Goal: Task Accomplishment & Management: Use online tool/utility

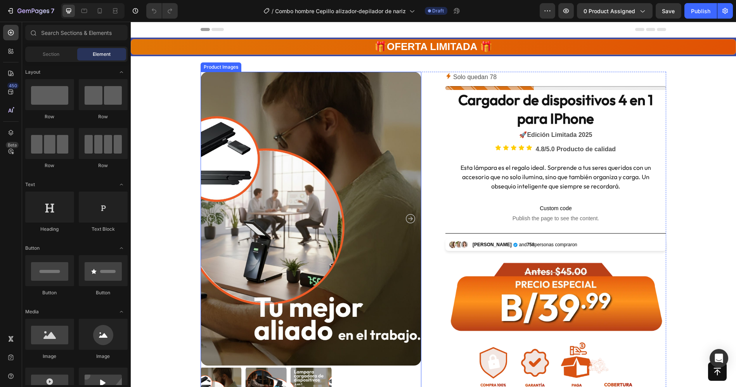
click at [304, 206] on img at bounding box center [311, 219] width 221 height 294
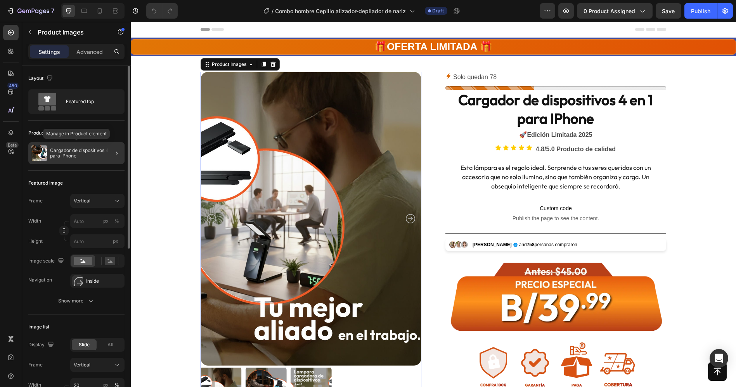
click at [68, 153] on p "Cargador de dispositivos 4 en 1 para IPhone" at bounding box center [85, 153] width 71 height 11
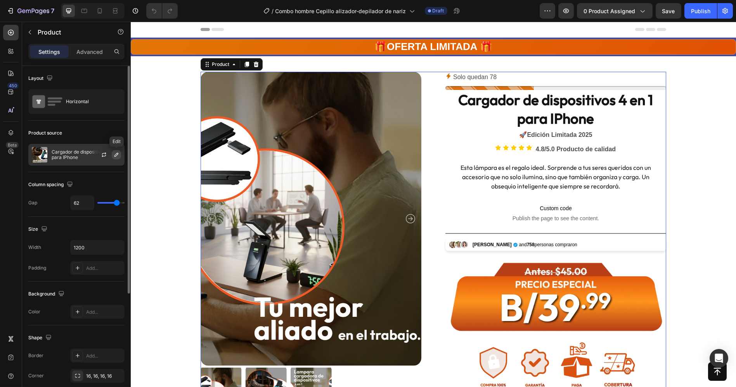
click at [119, 158] on button "button" at bounding box center [116, 154] width 9 height 9
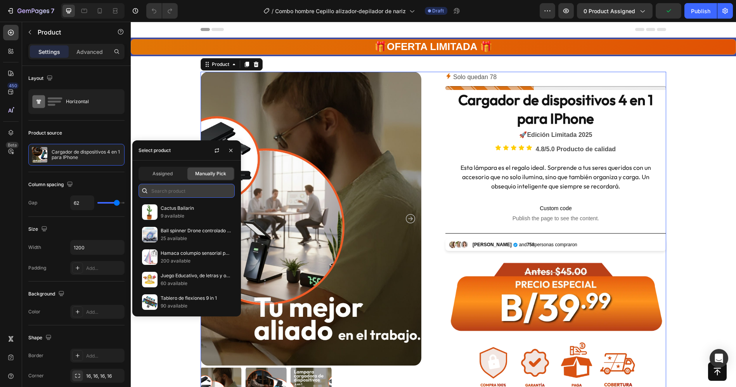
click at [170, 193] on input "text" at bounding box center [186, 191] width 96 height 14
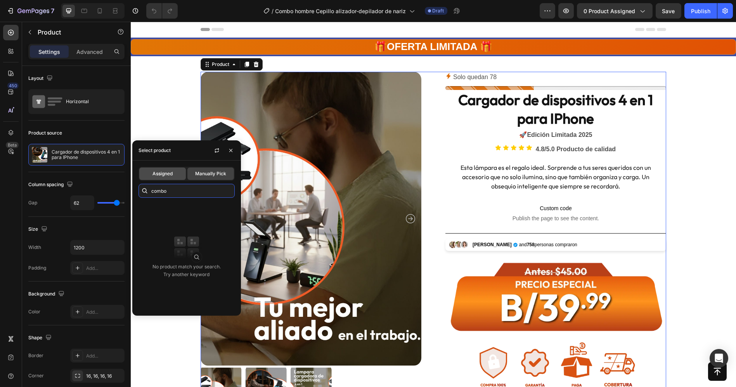
type input "combo"
click at [168, 174] on span "Assigned" at bounding box center [162, 173] width 20 height 7
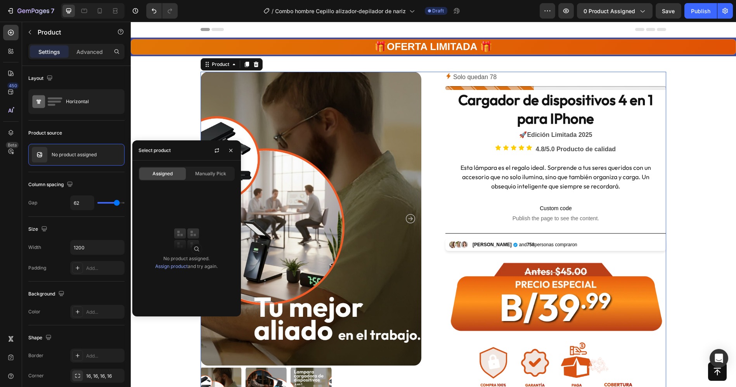
click at [175, 266] on link "Assign product" at bounding box center [171, 266] width 33 height 6
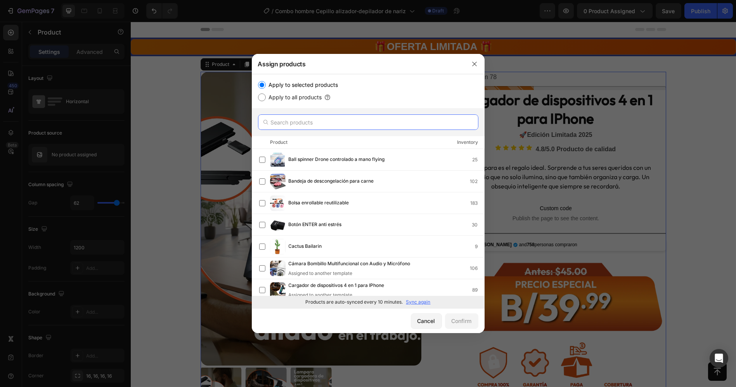
click at [311, 122] on input "text" at bounding box center [368, 122] width 220 height 16
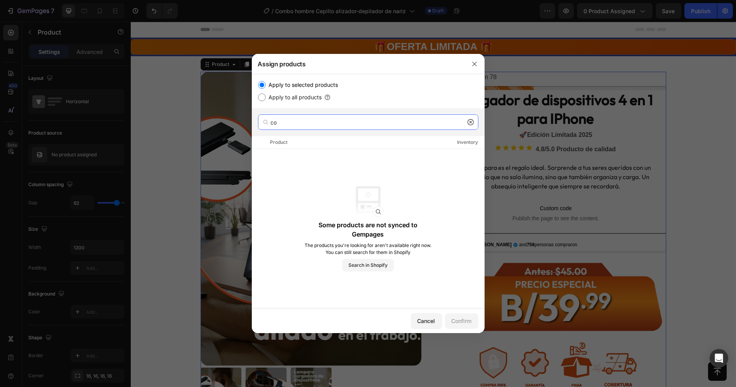
type input "c"
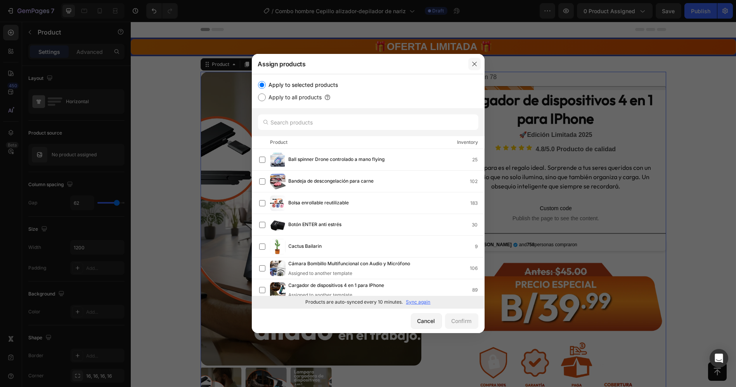
click at [471, 66] on icon "button" at bounding box center [474, 64] width 6 height 6
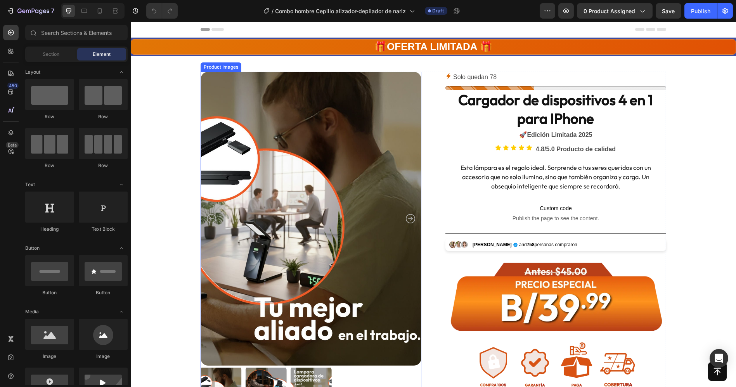
click at [257, 173] on img at bounding box center [311, 219] width 221 height 294
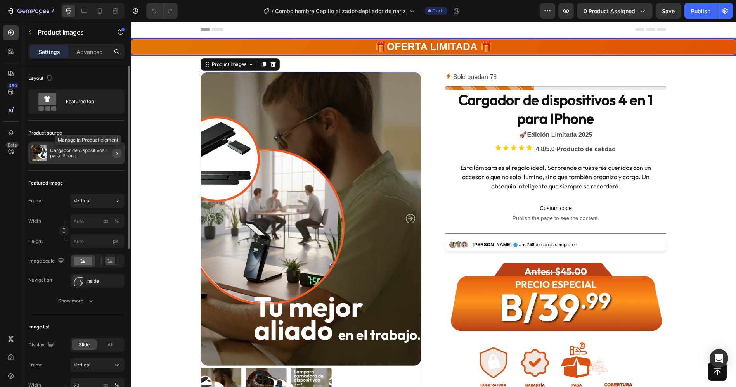
click at [119, 150] on icon "button" at bounding box center [117, 153] width 6 height 6
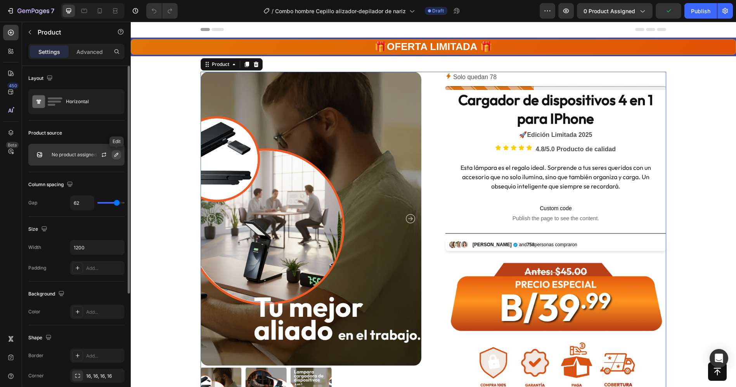
click at [117, 156] on icon "button" at bounding box center [116, 155] width 6 height 6
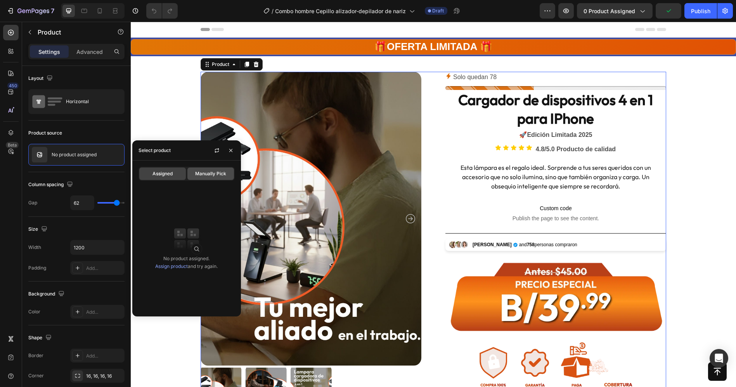
click at [220, 177] on span "Manually Pick" at bounding box center [210, 173] width 31 height 7
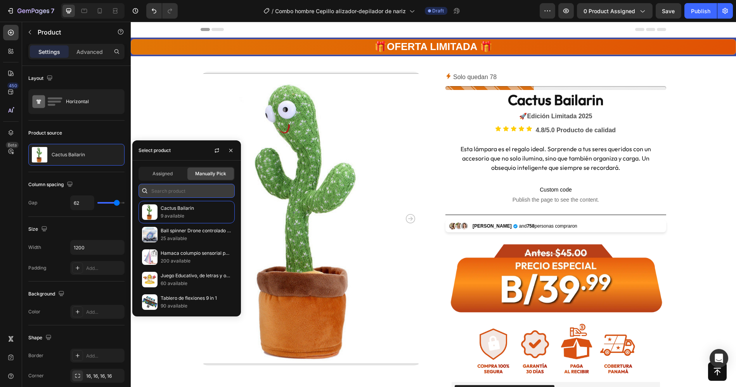
click at [177, 190] on input "text" at bounding box center [186, 191] width 96 height 14
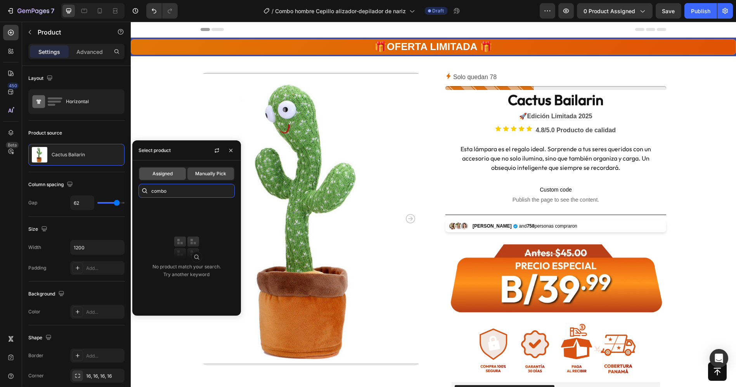
type input "combo"
click at [169, 178] on div "Assigned" at bounding box center [162, 174] width 47 height 12
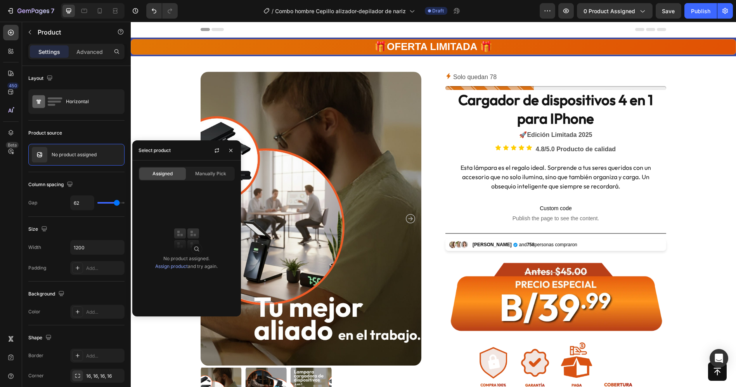
click at [184, 269] on link "Assign product" at bounding box center [171, 266] width 33 height 6
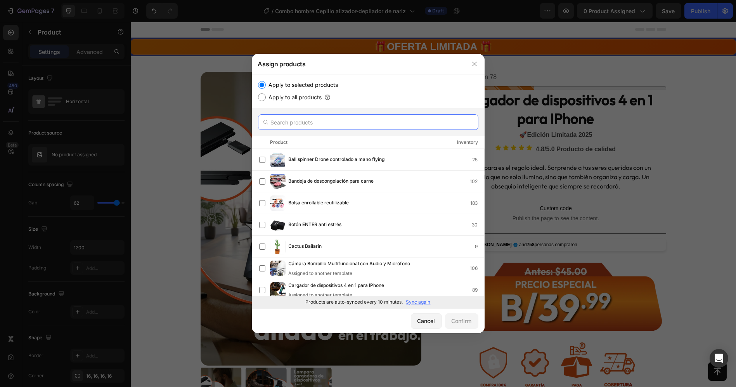
click at [310, 117] on input "text" at bounding box center [368, 122] width 220 height 16
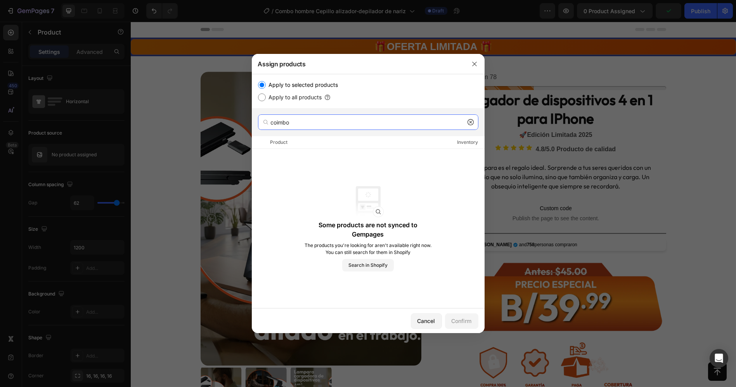
click at [279, 119] on input "coimbo" at bounding box center [368, 122] width 220 height 16
type input "combo"
click at [202, 123] on div at bounding box center [368, 193] width 736 height 387
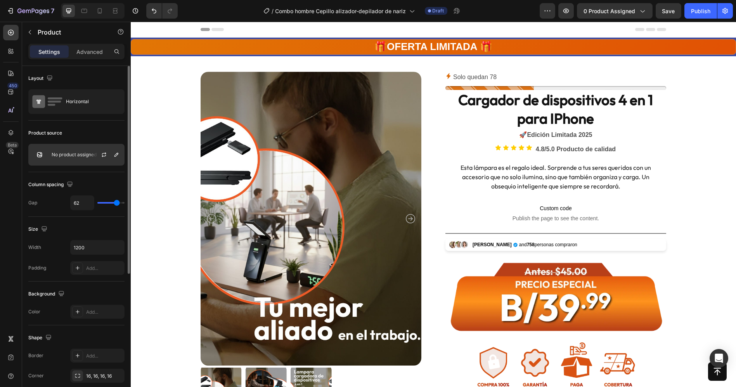
click at [76, 152] on p "No product assigned" at bounding box center [74, 154] width 45 height 5
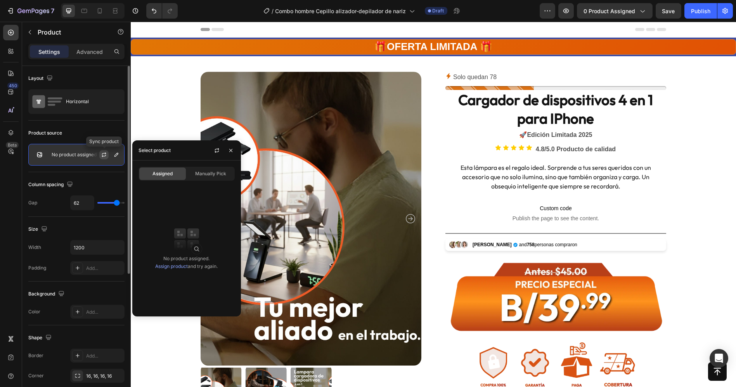
click at [107, 153] on icon "button" at bounding box center [104, 155] width 6 height 6
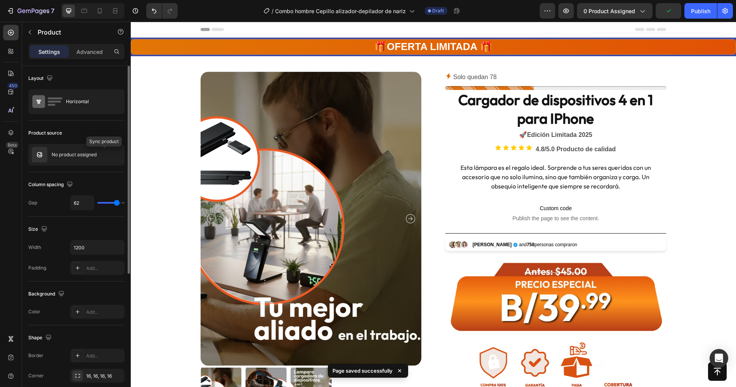
click at [0, 0] on icon "button" at bounding box center [0, 0] width 0 height 0
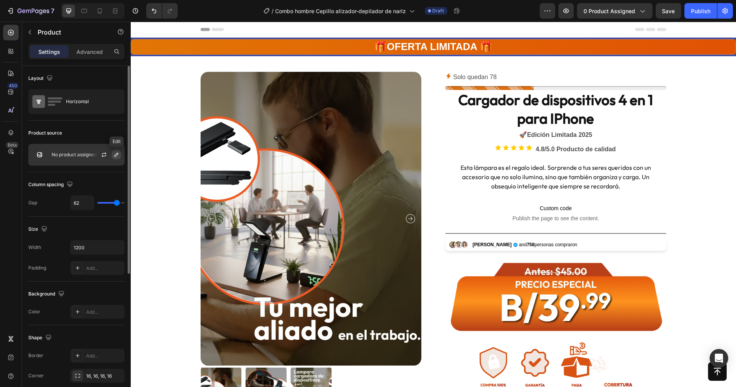
click at [119, 155] on icon "button" at bounding box center [116, 155] width 6 height 6
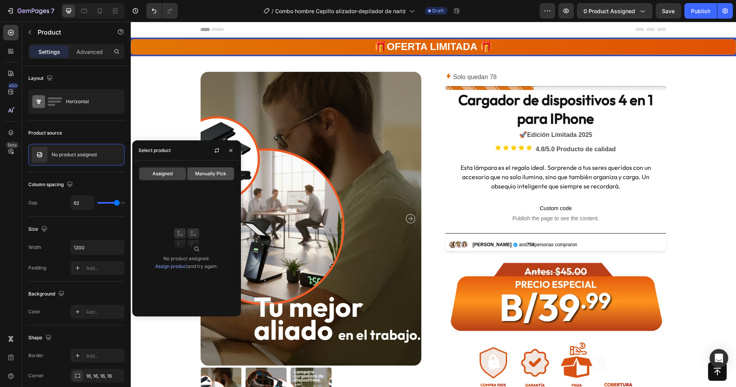
click at [207, 169] on div "Manually Pick" at bounding box center [210, 174] width 47 height 12
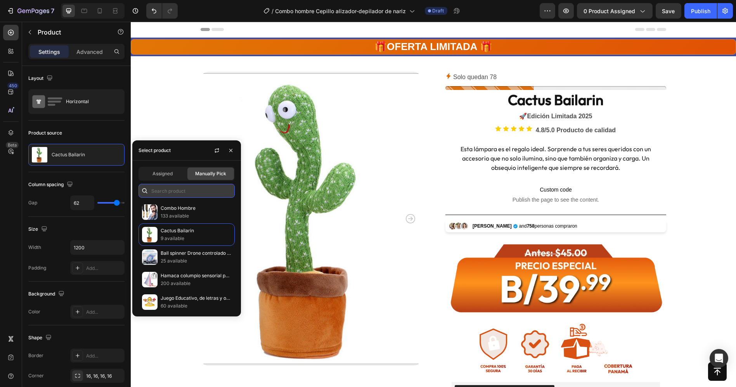
click at [170, 187] on input "text" at bounding box center [186, 191] width 96 height 14
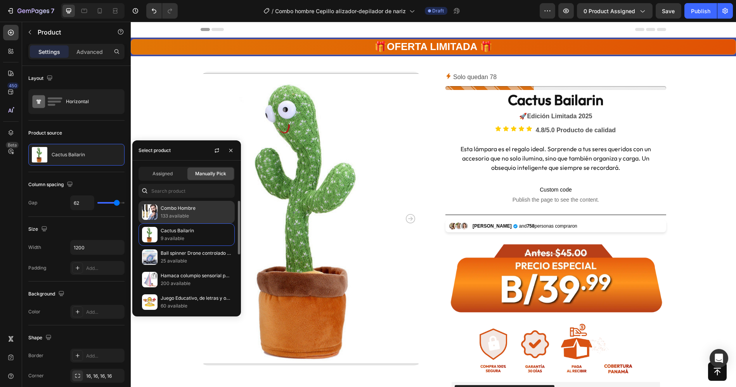
click at [173, 213] on p "133 available" at bounding box center [196, 216] width 71 height 8
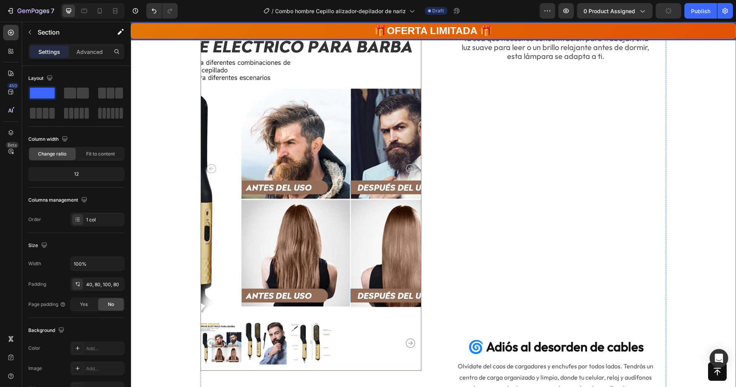
scroll to position [1047, 0]
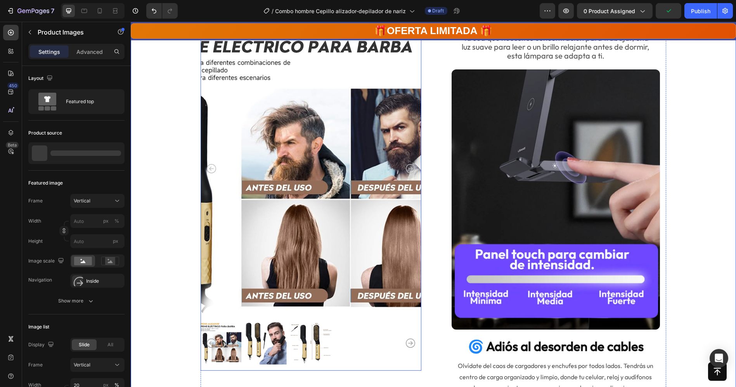
click at [408, 347] on icon "Carousel Next Arrow" at bounding box center [410, 343] width 9 height 9
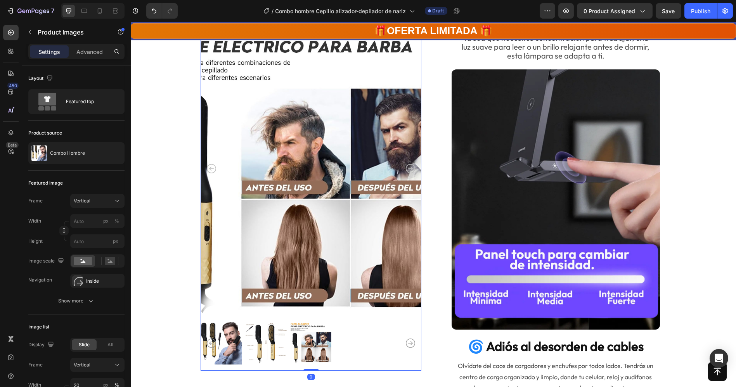
click at [408, 347] on icon "Carousel Next Arrow" at bounding box center [410, 343] width 9 height 9
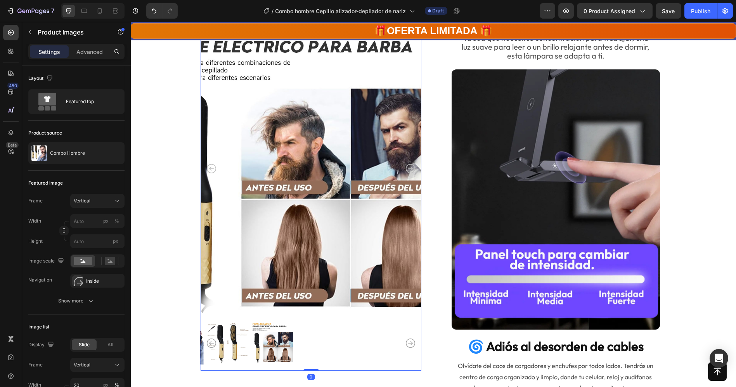
click at [408, 347] on icon "Carousel Next Arrow" at bounding box center [410, 343] width 9 height 9
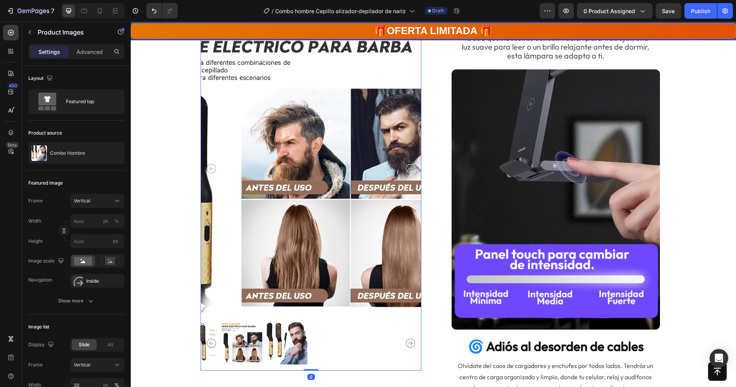
click at [408, 347] on icon "Carousel Next Arrow" at bounding box center [410, 343] width 9 height 9
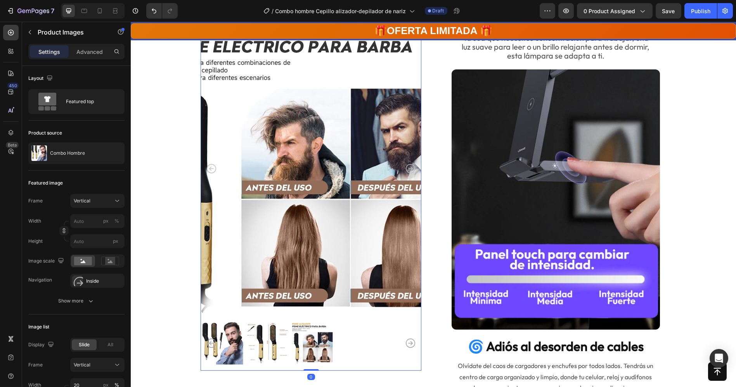
click at [408, 347] on icon "Carousel Next Arrow" at bounding box center [410, 343] width 9 height 9
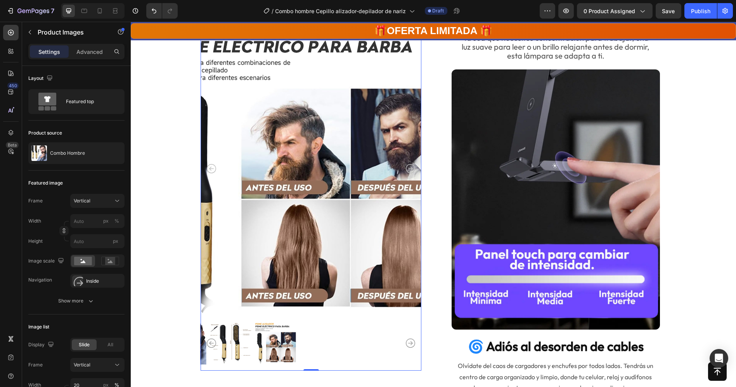
click at [408, 347] on icon "Carousel Next Arrow" at bounding box center [410, 343] width 9 height 9
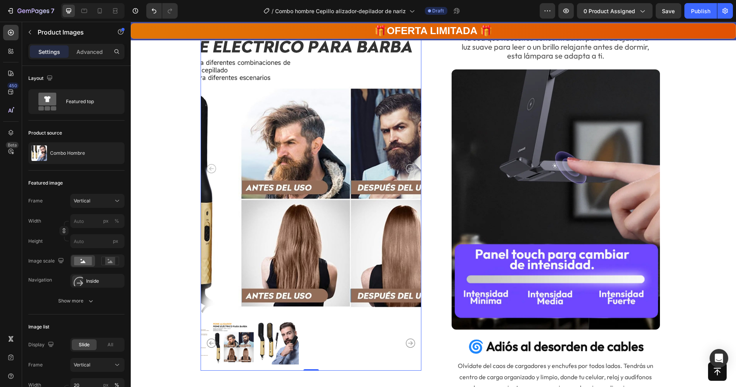
click at [408, 347] on icon "Carousel Next Arrow" at bounding box center [410, 343] width 9 height 9
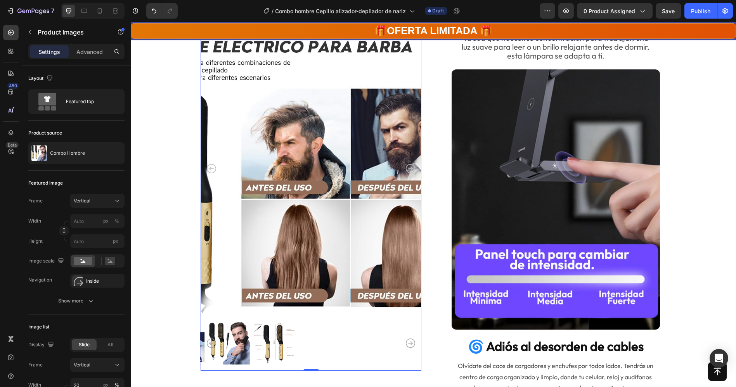
click at [408, 347] on icon "Carousel Next Arrow" at bounding box center [410, 343] width 9 height 9
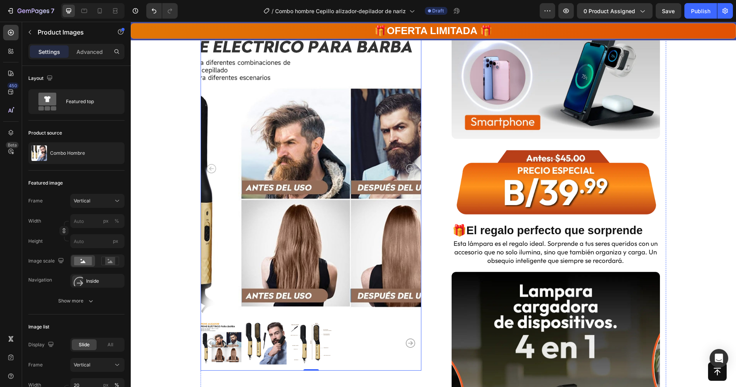
scroll to position [1884, 0]
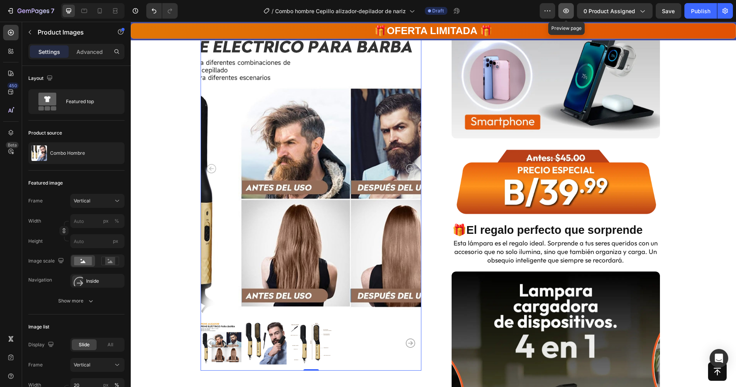
click at [566, 10] on icon "button" at bounding box center [566, 11] width 2 height 2
click at [30, 30] on icon "button" at bounding box center [30, 32] width 6 height 6
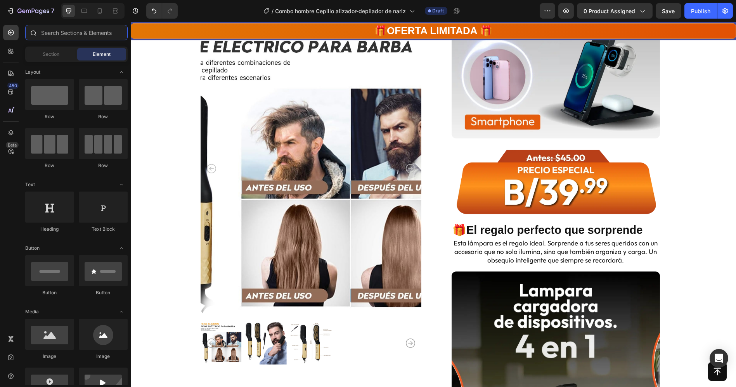
click at [64, 30] on input "text" at bounding box center [76, 33] width 102 height 16
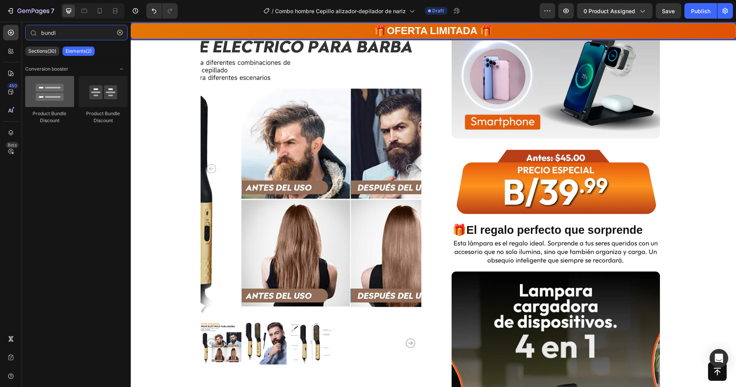
type input "bundl"
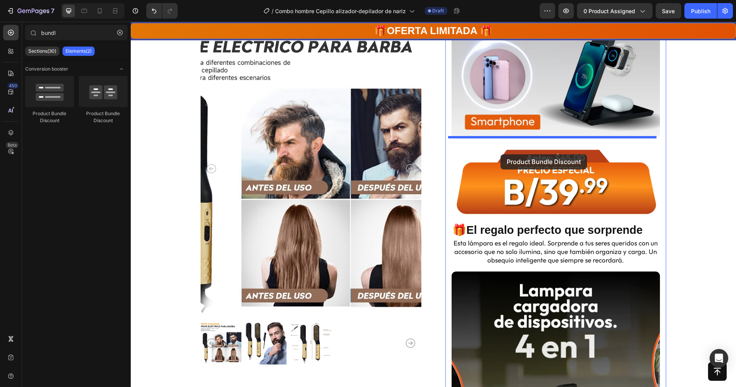
drag, startPoint x: 185, startPoint y: 118, endPoint x: 511, endPoint y: 152, distance: 327.6
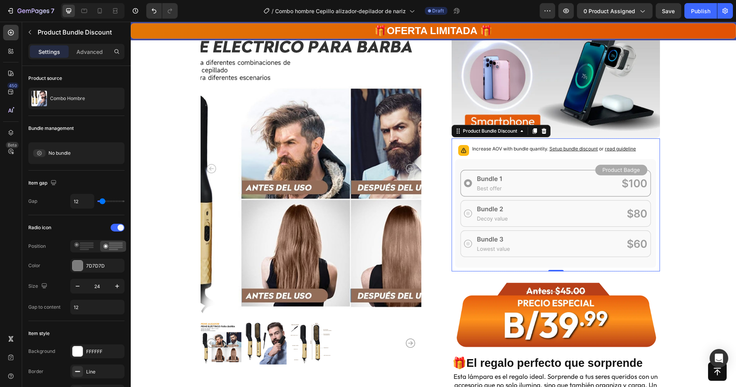
click at [491, 184] on icon at bounding box center [555, 213] width 201 height 109
click at [512, 129] on div "Product Bundle Discount" at bounding box center [489, 131] width 57 height 7
click at [473, 187] on icon at bounding box center [555, 213] width 201 height 109
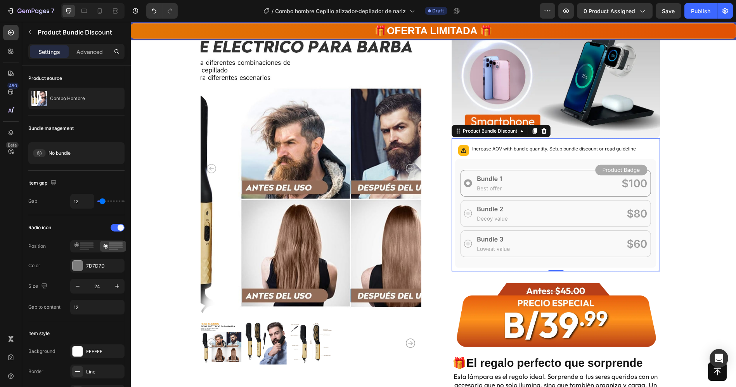
click at [565, 146] on span "Setup bundle discount" at bounding box center [573, 149] width 48 height 6
click at [563, 243] on icon at bounding box center [555, 213] width 201 height 109
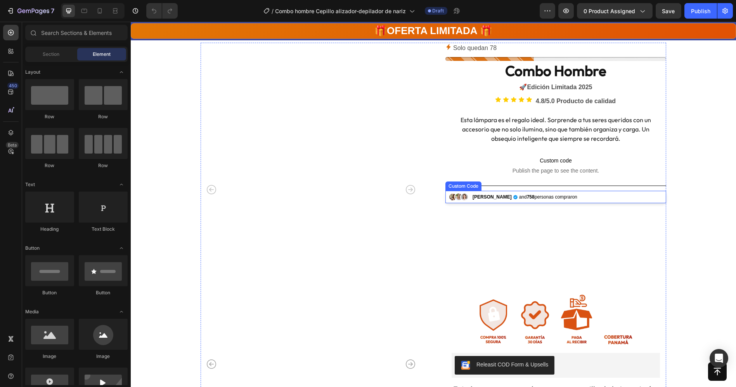
scroll to position [161, 0]
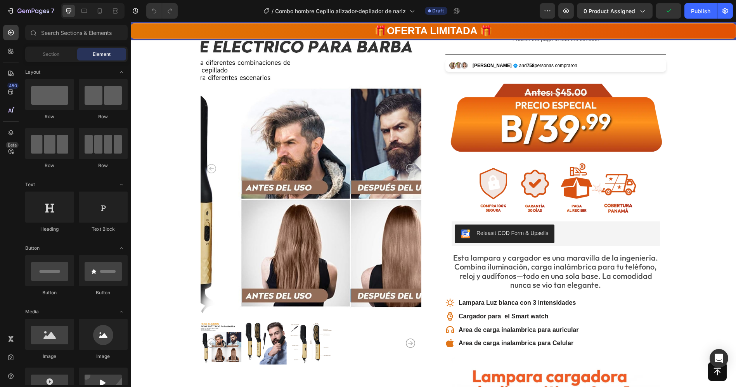
click at [52, 19] on div "7 Version history / Combo hombre Cepillo alizador-depilador de nariz Draft Prev…" at bounding box center [368, 11] width 736 height 22
click at [52, 33] on input "text" at bounding box center [76, 33] width 102 height 16
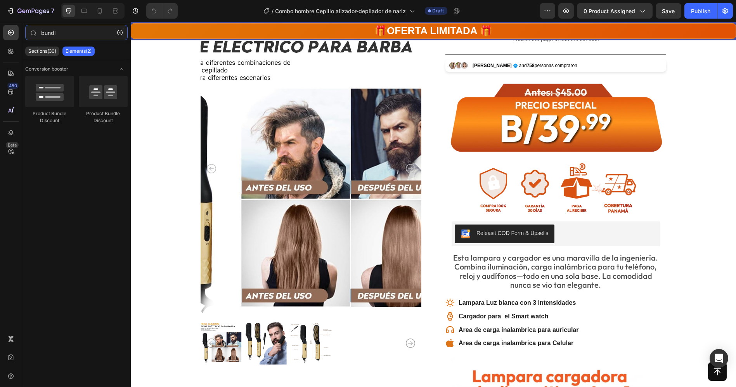
type input "bundl"
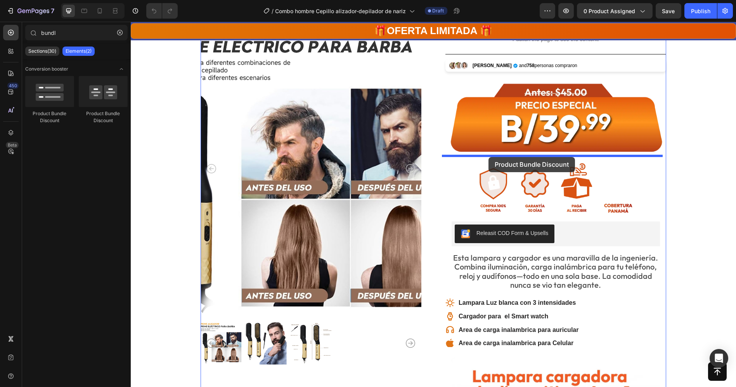
drag, startPoint x: 175, startPoint y: 129, endPoint x: 488, endPoint y: 157, distance: 314.3
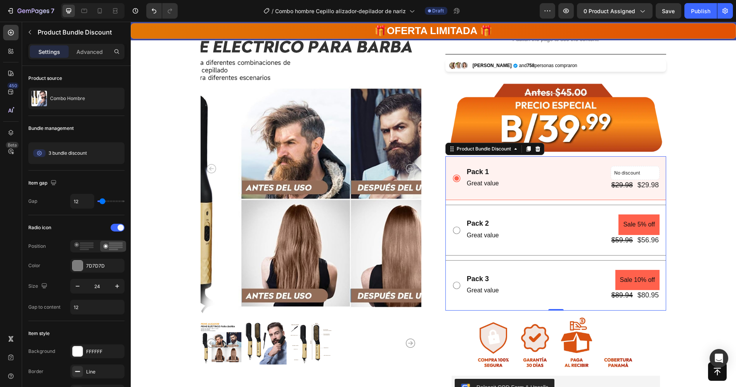
click at [452, 229] on icon at bounding box center [456, 230] width 9 height 9
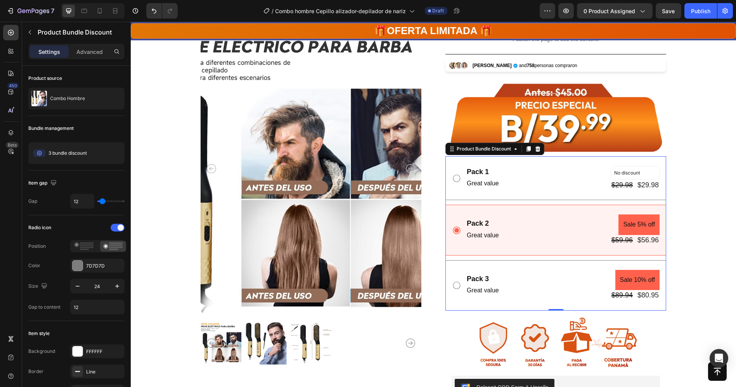
click at [452, 282] on icon at bounding box center [456, 285] width 9 height 9
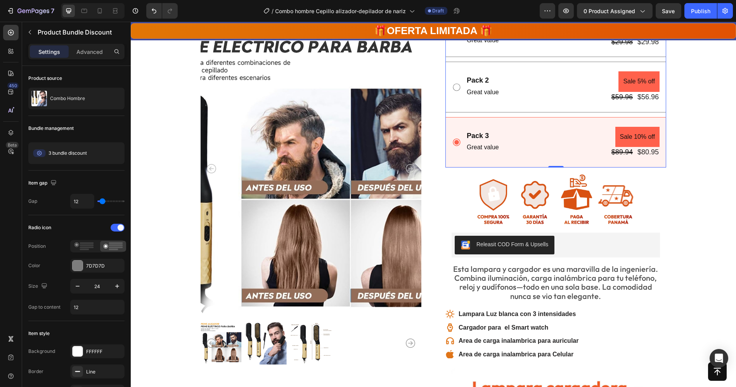
scroll to position [303, 0]
click at [80, 51] on p "Advanced" at bounding box center [89, 52] width 26 height 8
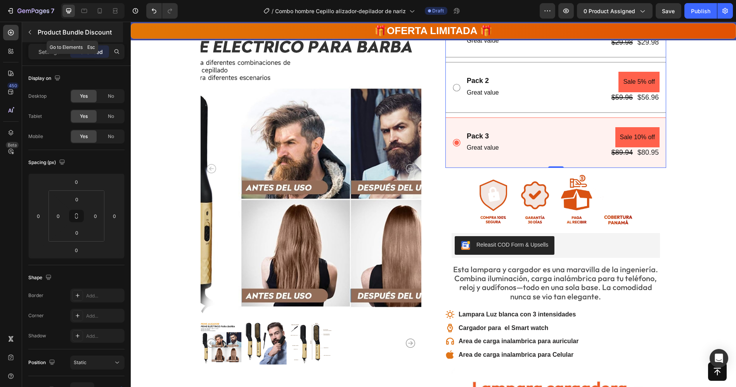
click at [34, 27] on button "button" at bounding box center [30, 32] width 12 height 12
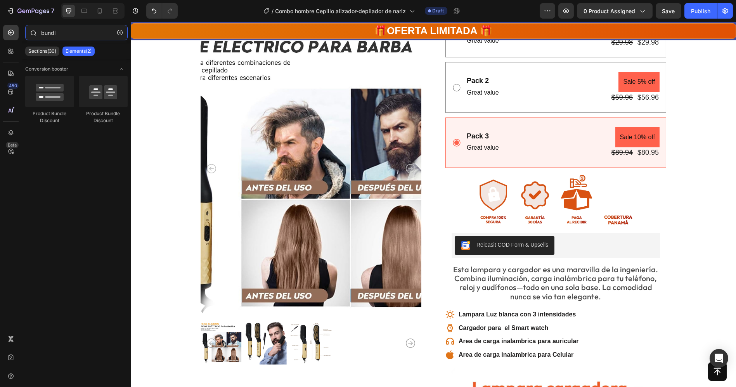
click at [72, 30] on input "bundl" at bounding box center [76, 33] width 102 height 16
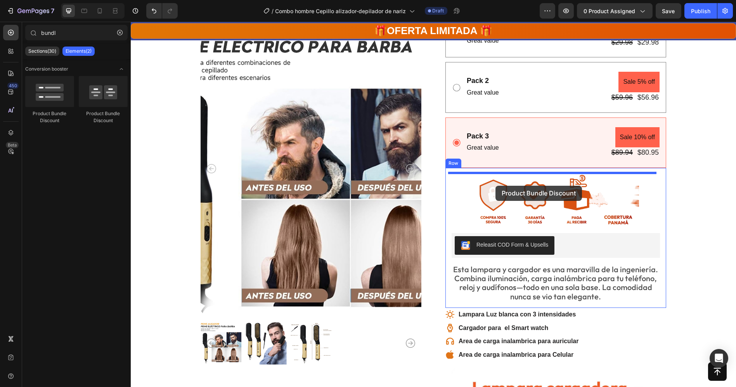
drag, startPoint x: 234, startPoint y: 127, endPoint x: 500, endPoint y: 184, distance: 272.6
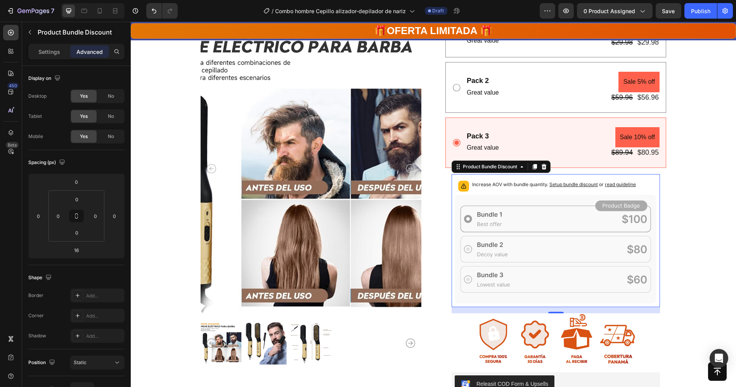
click at [568, 182] on span "Setup bundle discount" at bounding box center [573, 185] width 48 height 6
click at [29, 31] on icon "button" at bounding box center [30, 32] width 6 height 6
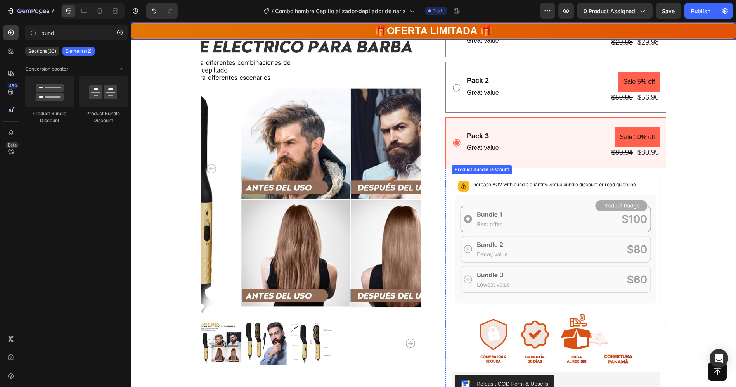
click at [573, 187] on p "Increase AOV with bundle quantity. Setup bundle discount or read guideline" at bounding box center [554, 185] width 164 height 8
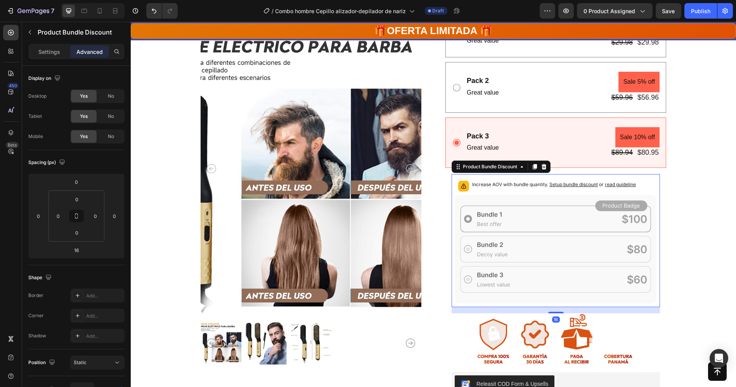
click at [583, 183] on span "Setup bundle discount" at bounding box center [573, 185] width 48 height 6
click at [513, 165] on div "Product Bundle Discount" at bounding box center [489, 166] width 57 height 7
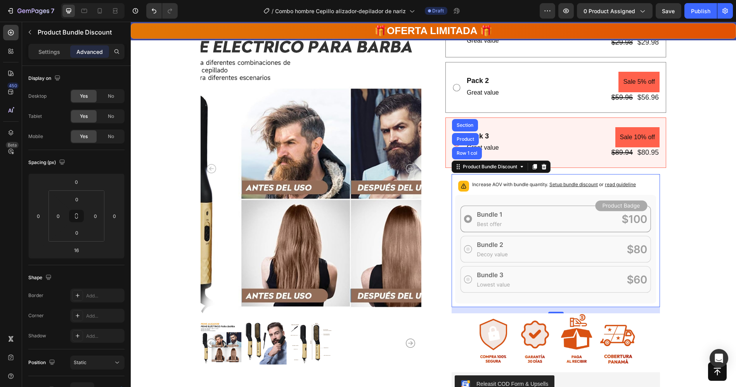
click at [575, 189] on div "Increase AOV with bundle quantity. Setup bundle discount or read guideline" at bounding box center [554, 186] width 164 height 11
click at [568, 184] on span "Setup bundle discount" at bounding box center [573, 185] width 48 height 6
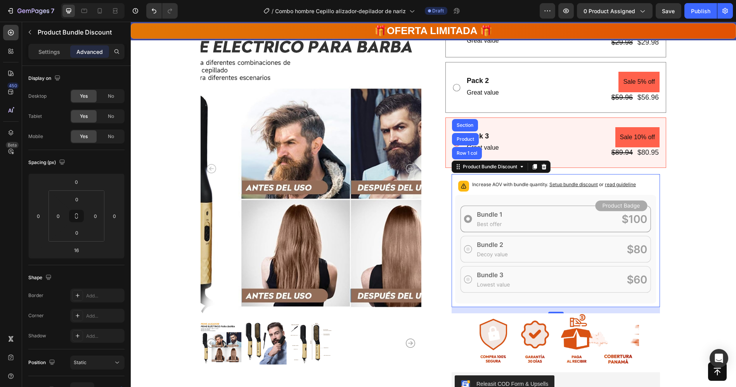
click at [568, 184] on span "Setup bundle discount" at bounding box center [573, 185] width 48 height 6
click at [519, 164] on icon at bounding box center [522, 167] width 6 height 6
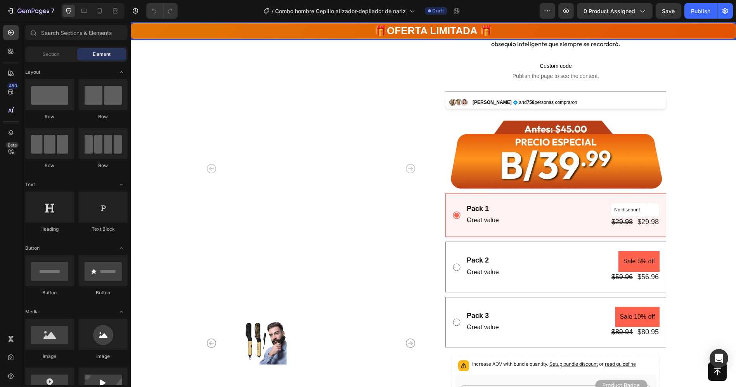
scroll to position [133, 0]
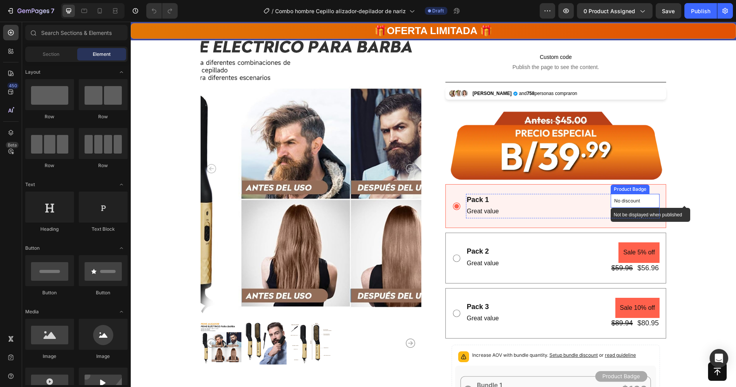
click at [620, 205] on div "No discount" at bounding box center [635, 200] width 48 height 13
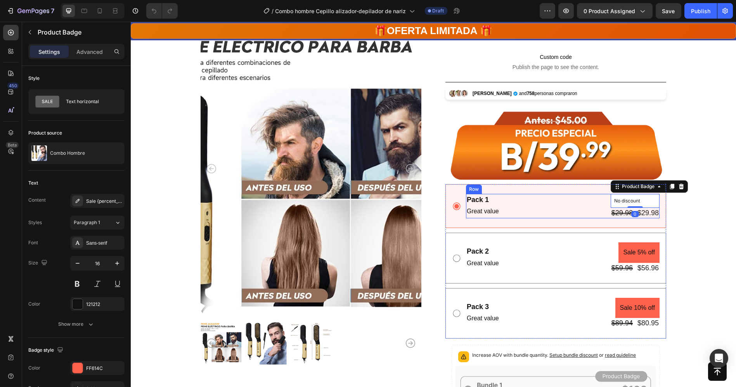
click at [511, 200] on div "Pack 1 Text Block Great value Text Block No discount Not be displayed when publ…" at bounding box center [563, 206] width 194 height 24
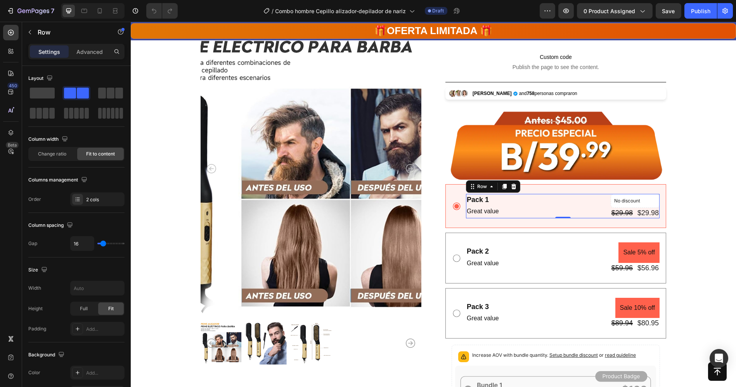
click at [511, 200] on div "Pack 1 Text Block Great value Text Block No discount Not be displayed when publ…" at bounding box center [563, 206] width 194 height 24
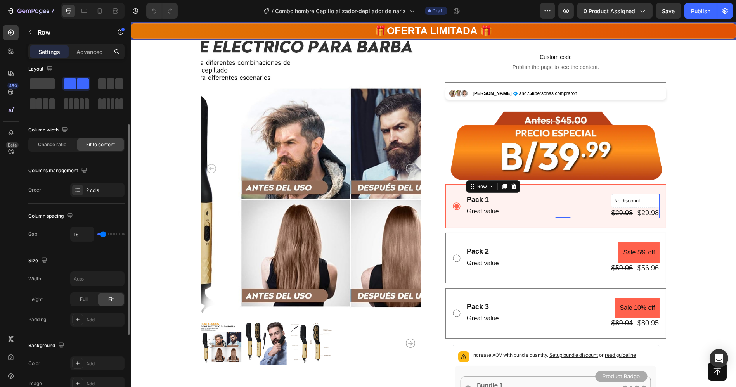
scroll to position [0, 0]
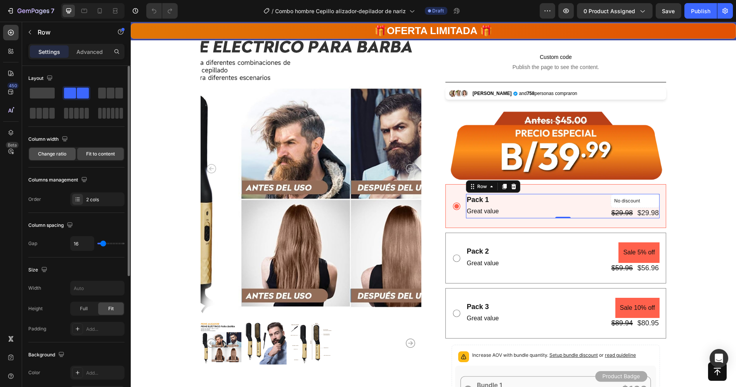
click at [38, 156] on span "Change ratio" at bounding box center [52, 154] width 28 height 7
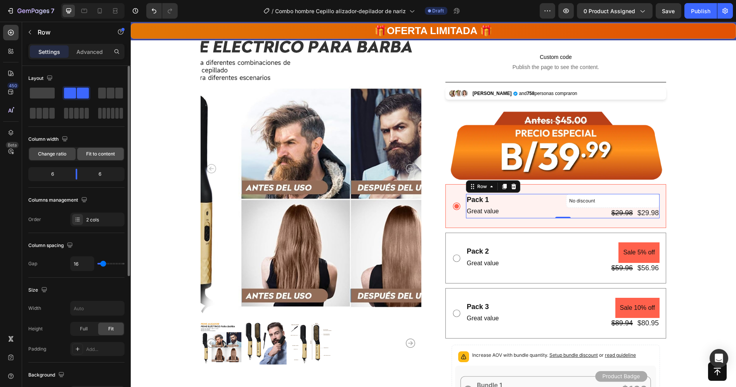
click at [96, 150] on div "Fit to content" at bounding box center [100, 154] width 47 height 12
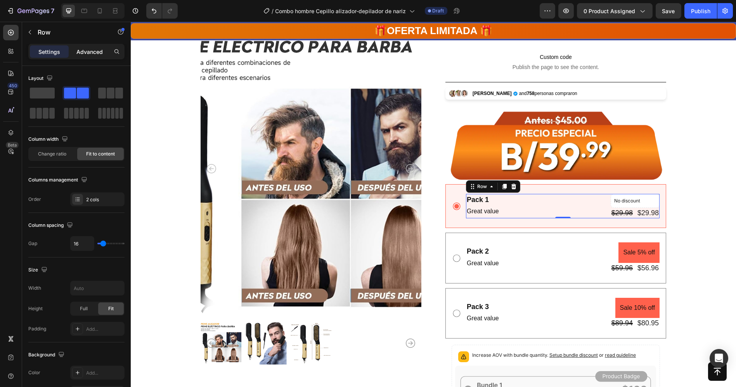
click at [91, 48] on p "Advanced" at bounding box center [89, 52] width 26 height 8
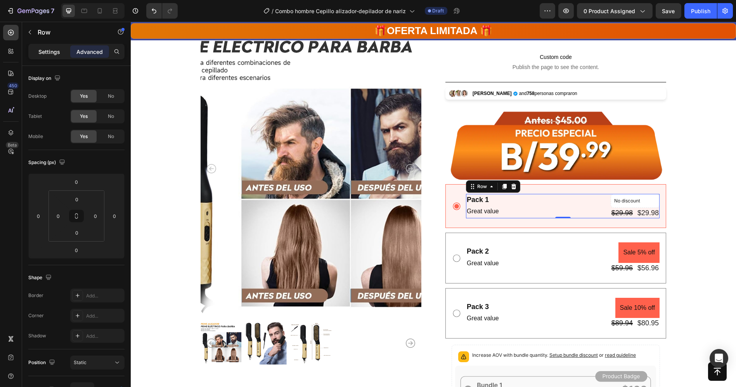
click at [42, 50] on p "Settings" at bounding box center [49, 52] width 22 height 8
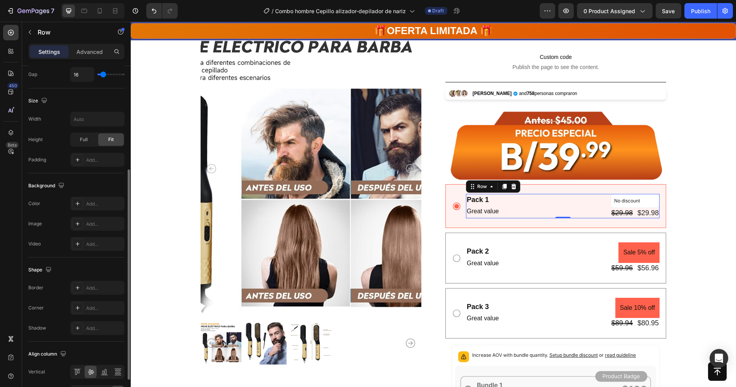
scroll to position [122, 0]
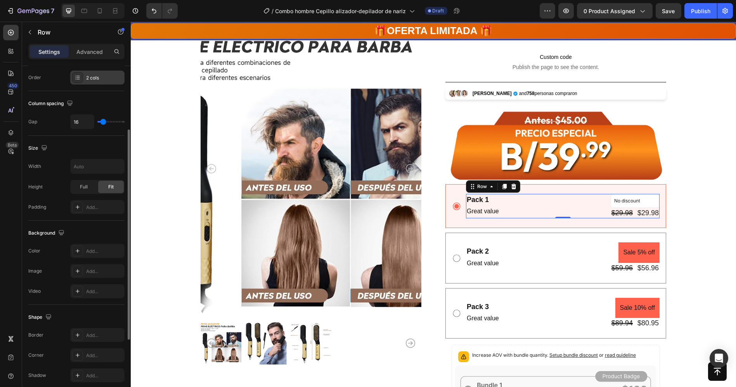
click at [94, 78] on div "2 cols" at bounding box center [97, 78] width 54 height 14
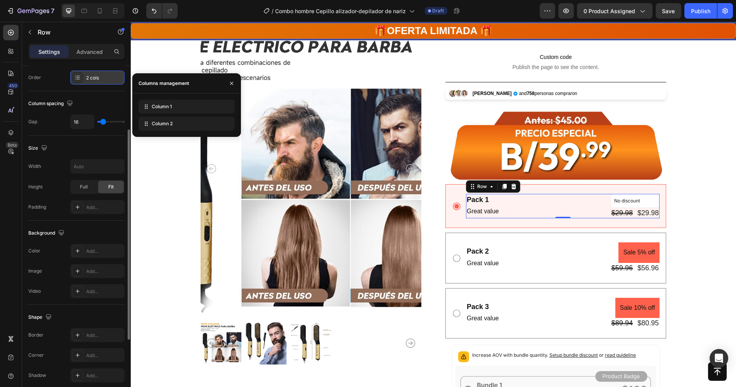
scroll to position [115, 0]
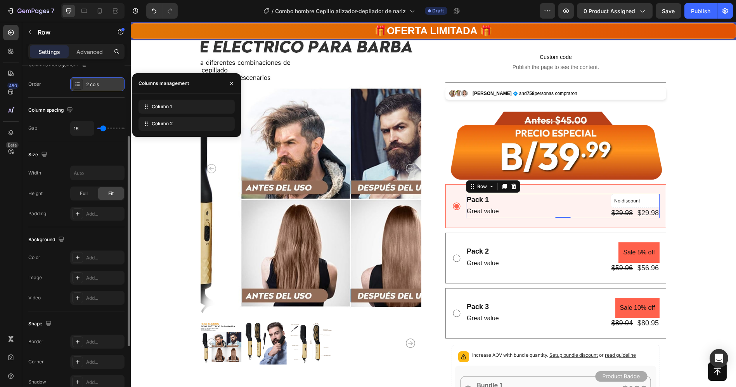
click at [94, 78] on div "2 cols" at bounding box center [97, 84] width 54 height 14
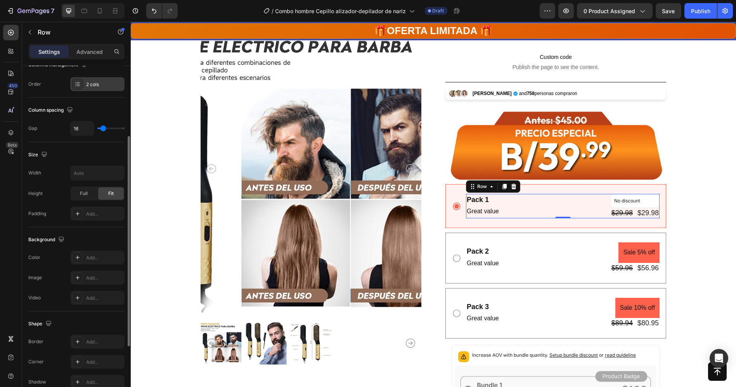
click at [94, 78] on div "2 cols" at bounding box center [97, 84] width 54 height 14
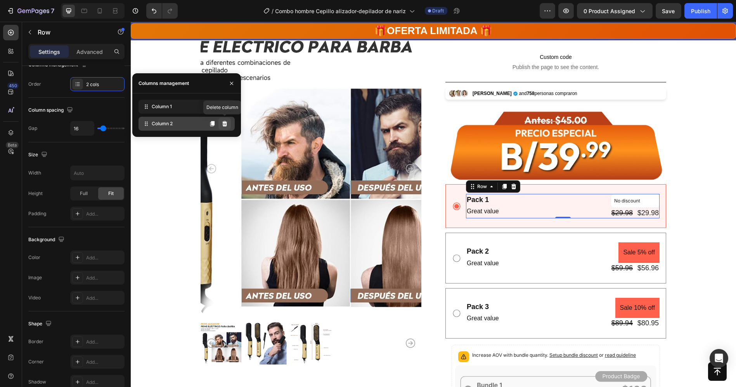
click at [225, 120] on button at bounding box center [224, 124] width 12 height 12
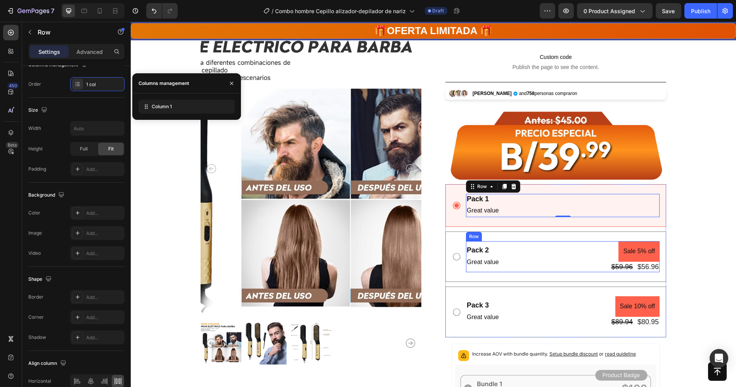
click at [511, 253] on div "Pack 2 Text Block Great value Text Block Sale 5% off Product Badge $59.96 Produ…" at bounding box center [563, 256] width 194 height 31
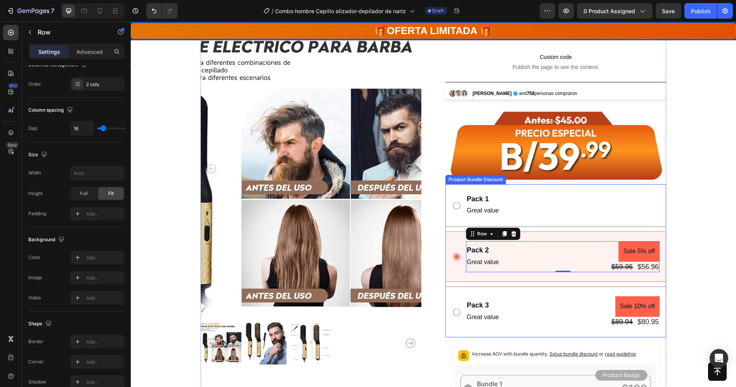
click at [452, 247] on div "Pack 2 Text Block Great value Text Block Sale 5% off Product Badge $59.96 Produ…" at bounding box center [556, 256] width 208 height 31
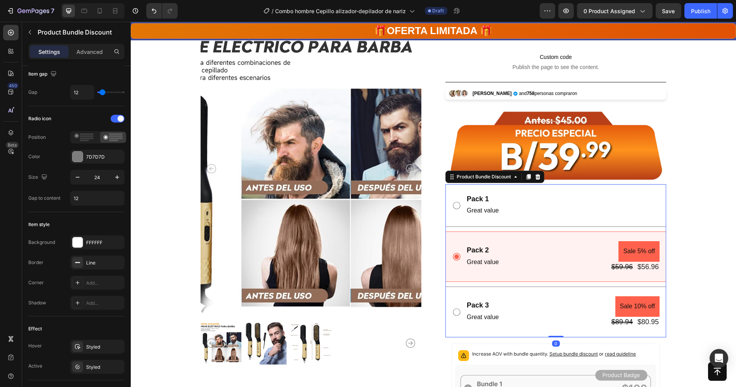
scroll to position [0, 0]
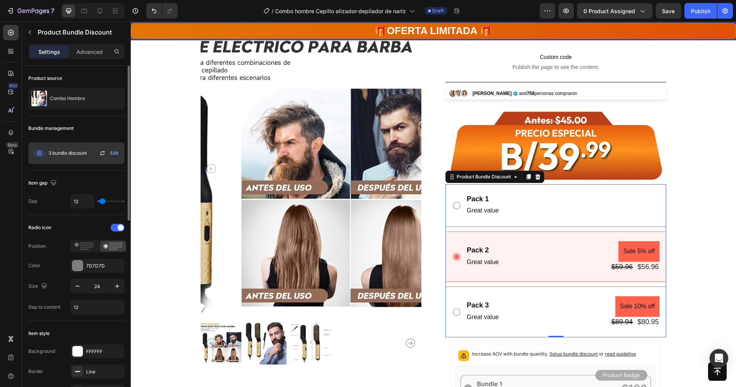
click at [97, 152] on div "3 bundle discount Edit" at bounding box center [76, 153] width 96 height 22
click at [105, 153] on icon at bounding box center [102, 153] width 9 height 9
type input "4"
type input "0"
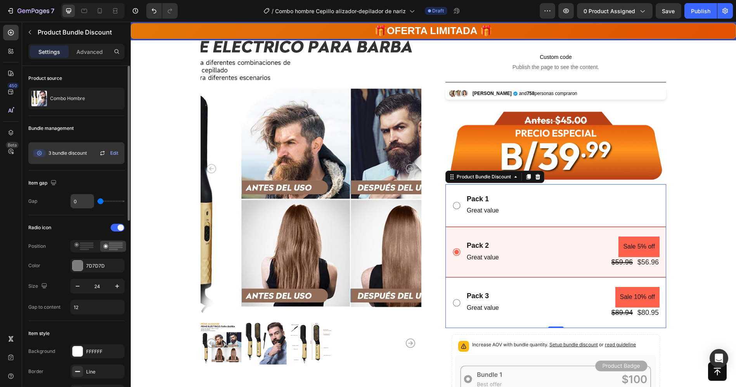
drag, startPoint x: 102, startPoint y: 201, endPoint x: 79, endPoint y: 199, distance: 22.6
type input "0"
click at [97, 201] on input "range" at bounding box center [110, 202] width 27 height 2
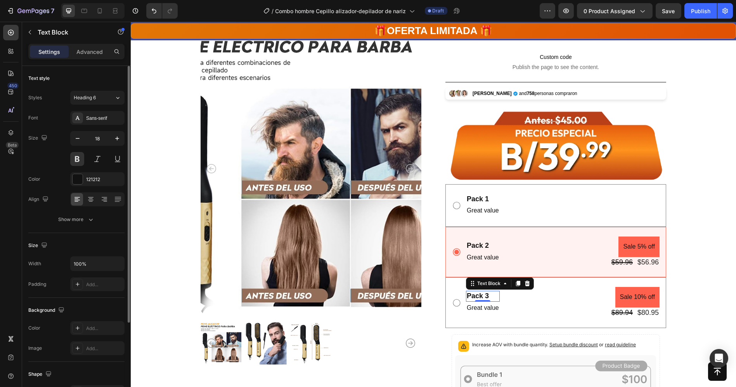
click at [495, 291] on div "Pack 3" at bounding box center [483, 296] width 34 height 10
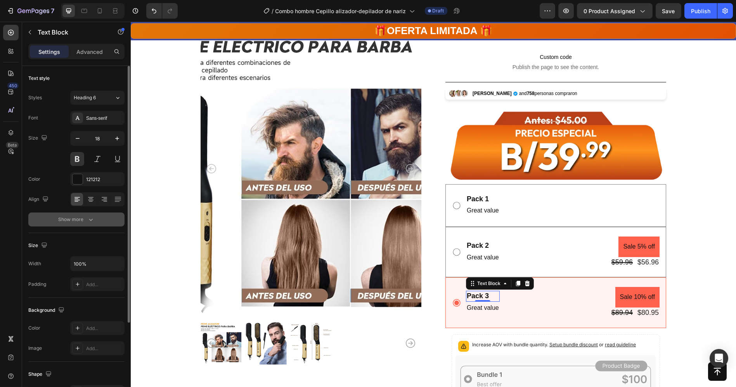
click at [89, 220] on icon "button" at bounding box center [91, 220] width 8 height 8
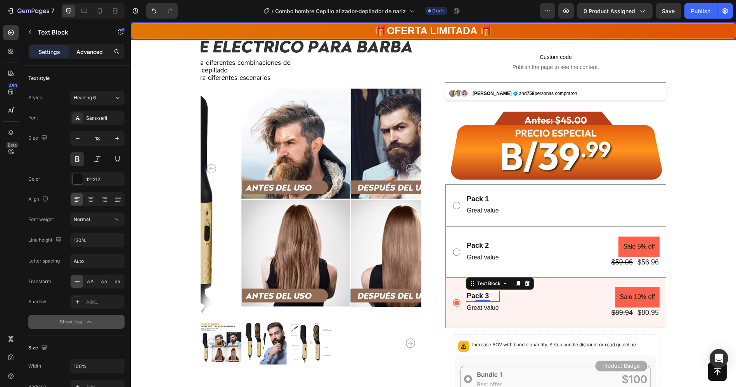
click at [95, 48] on p "Advanced" at bounding box center [89, 52] width 26 height 8
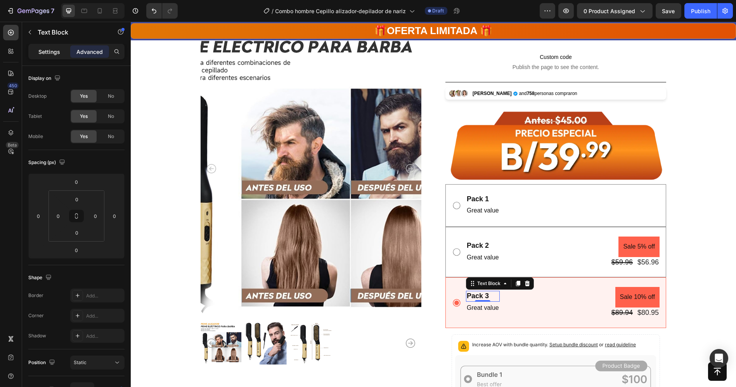
click at [57, 50] on p "Settings" at bounding box center [49, 52] width 22 height 8
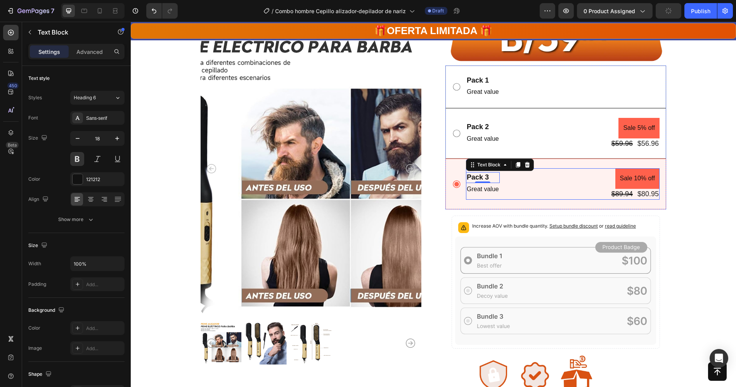
scroll to position [253, 0]
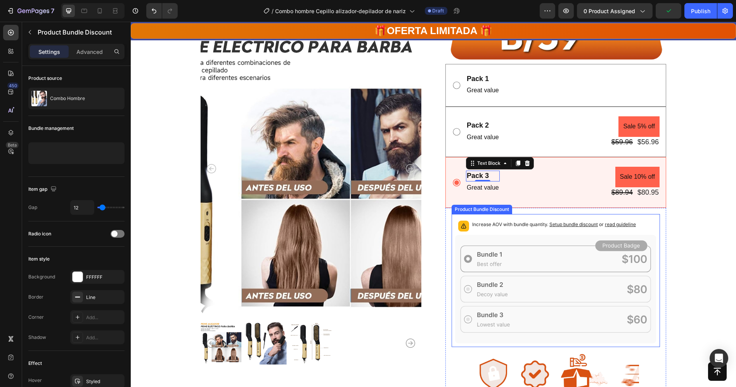
click at [570, 224] on span "Setup bundle discount" at bounding box center [573, 225] width 48 height 6
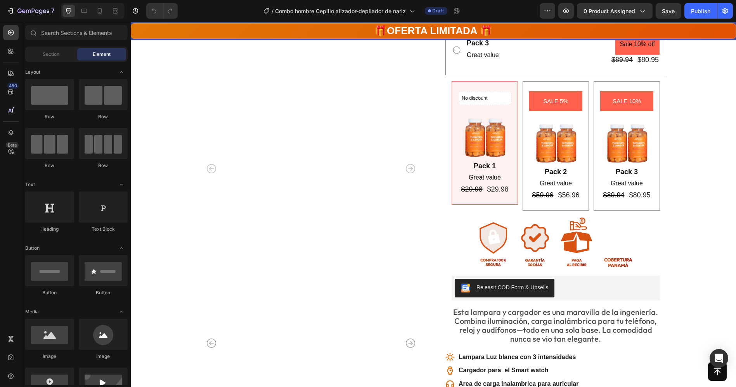
scroll to position [386, 0]
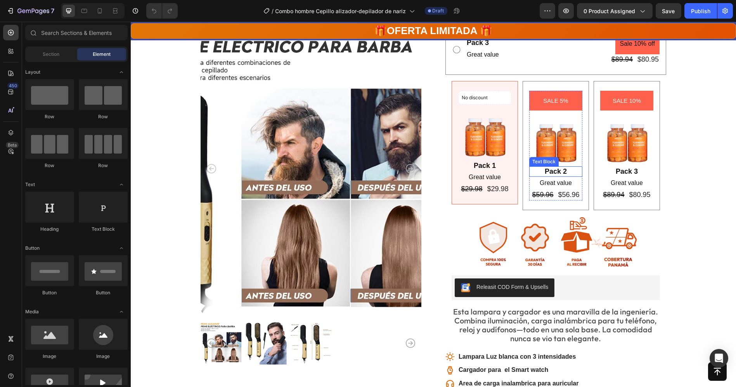
click at [547, 168] on div "Pack 2" at bounding box center [555, 171] width 53 height 10
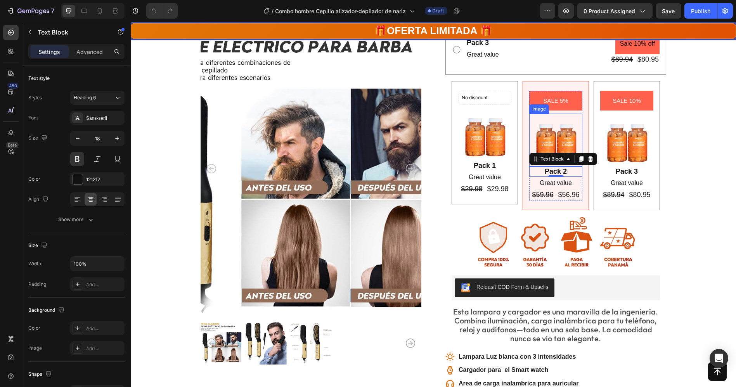
click at [619, 128] on img at bounding box center [626, 140] width 53 height 53
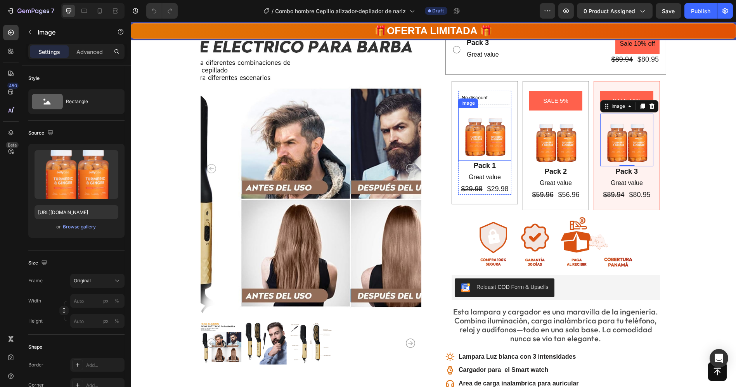
click at [473, 120] on img at bounding box center [484, 134] width 53 height 53
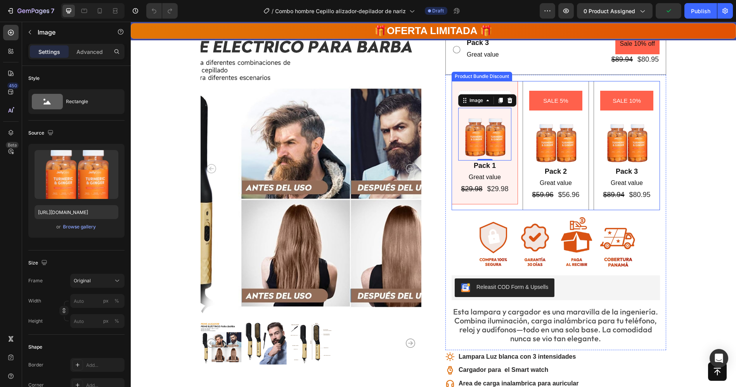
click at [489, 86] on div "No discount Not be displayed when published Product Badge Image 0 Pack 1 Text B…" at bounding box center [485, 142] width 66 height 123
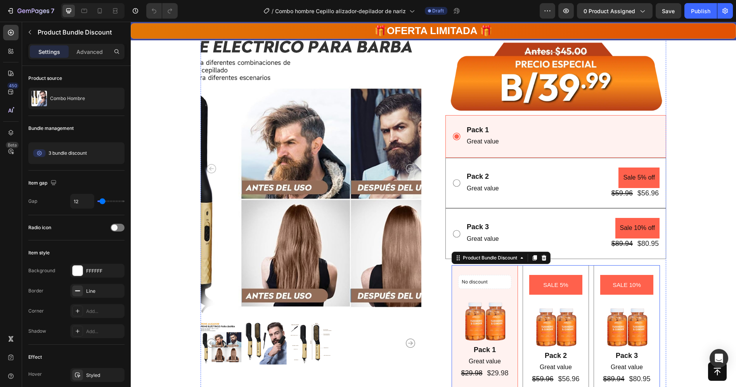
scroll to position [202, 0]
click at [551, 317] on img at bounding box center [555, 324] width 53 height 53
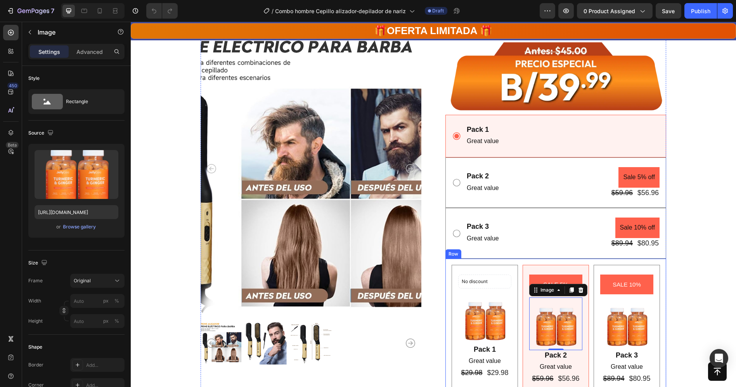
click at [641, 265] on div "SALE 10% Product Badge Image Pack 3 Text Block Great value Text Block $89.94 Pr…" at bounding box center [627, 329] width 66 height 129
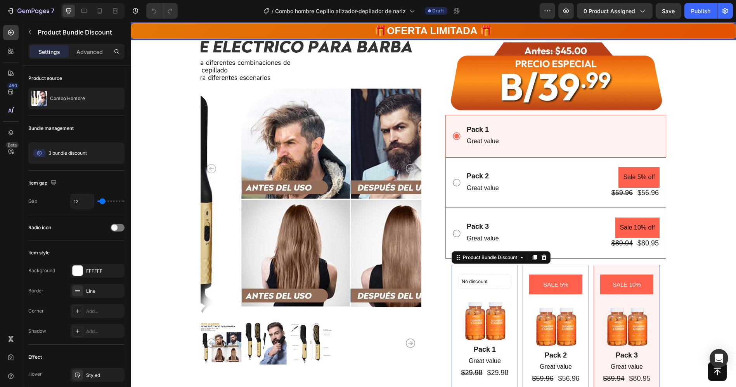
scroll to position [383, 0]
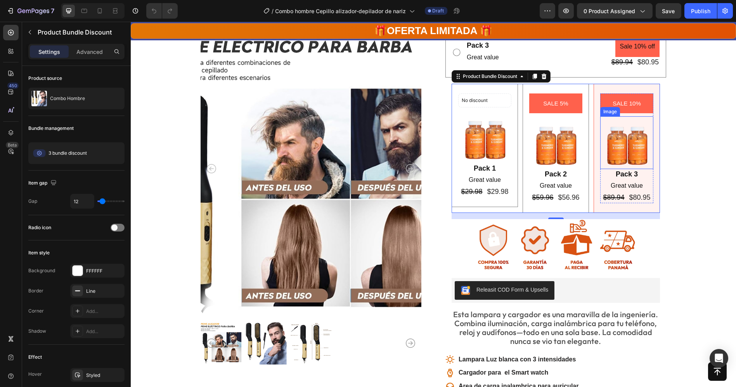
click at [648, 139] on img at bounding box center [626, 142] width 53 height 53
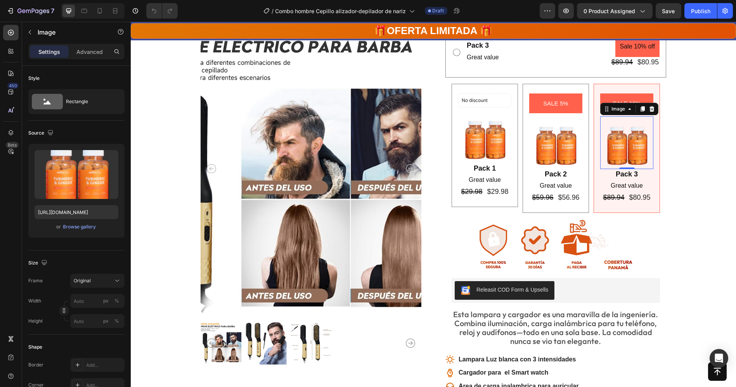
click at [647, 103] on div "Image" at bounding box center [629, 109] width 58 height 12
click at [650, 108] on icon at bounding box center [651, 108] width 5 height 5
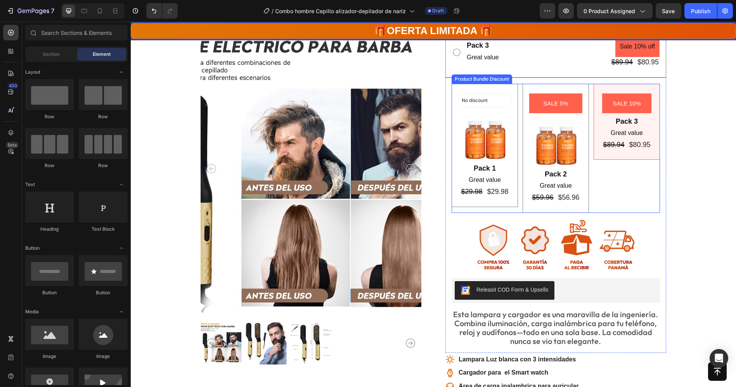
click at [632, 196] on div "No discount Not be displayed when published Product Badge Image Pack 1 Text Blo…" at bounding box center [556, 148] width 208 height 129
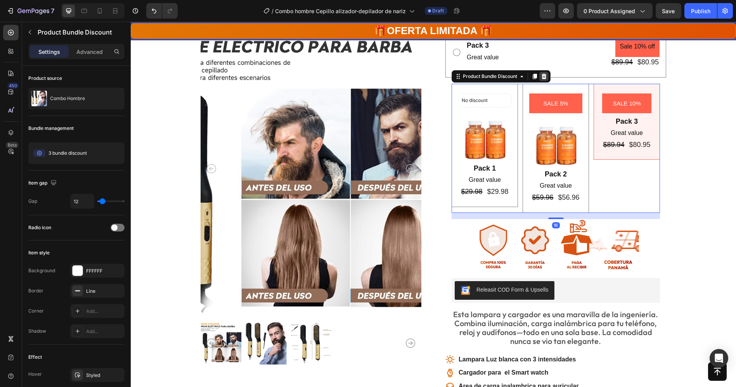
click at [539, 78] on div at bounding box center [543, 76] width 9 height 9
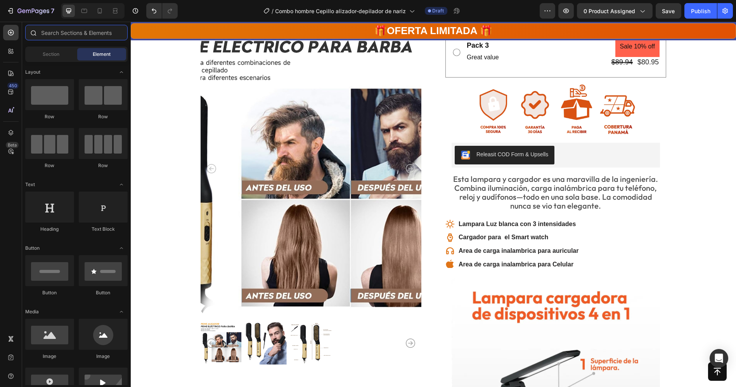
click at [52, 26] on input "text" at bounding box center [76, 33] width 102 height 16
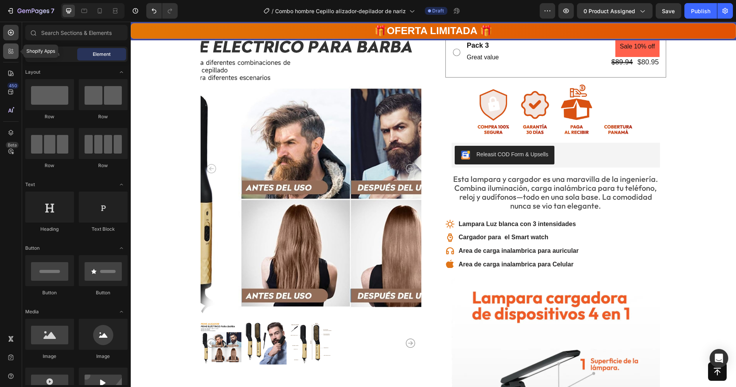
click at [14, 56] on div at bounding box center [11, 51] width 16 height 16
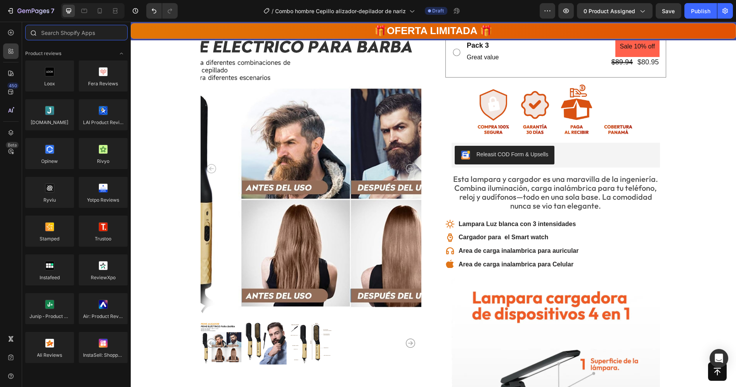
click at [47, 35] on input "text" at bounding box center [76, 33] width 102 height 16
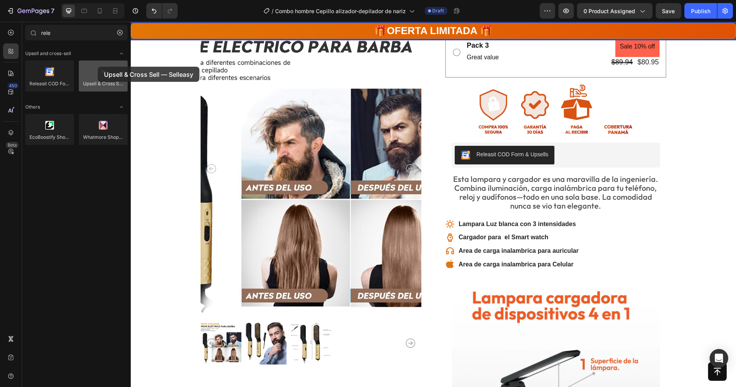
drag, startPoint x: 100, startPoint y: 84, endPoint x: 99, endPoint y: 66, distance: 18.3
click at [99, 66] on div at bounding box center [103, 76] width 49 height 31
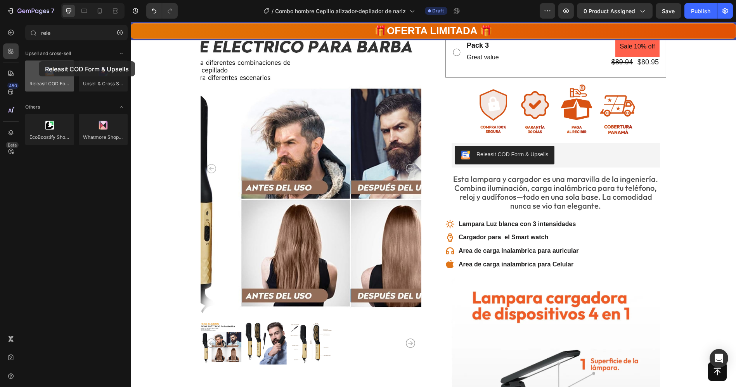
drag, startPoint x: 59, startPoint y: 82, endPoint x: 39, endPoint y: 61, distance: 28.5
click at [39, 61] on div at bounding box center [49, 76] width 49 height 31
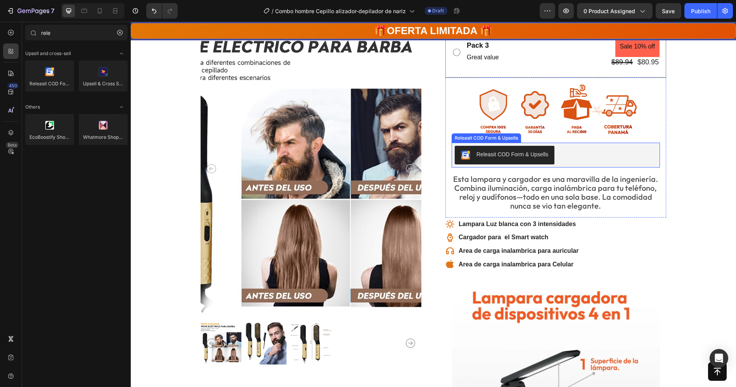
click at [485, 157] on div "Releasit COD Form & Upsells" at bounding box center [512, 155] width 72 height 8
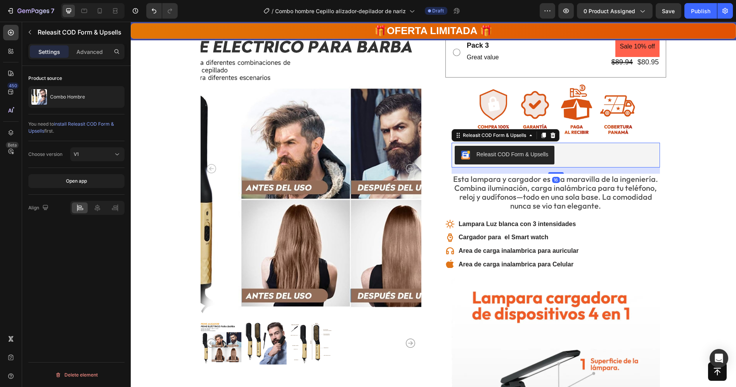
click at [485, 157] on div "Releasit COD Form & Upsells" at bounding box center [512, 155] width 72 height 8
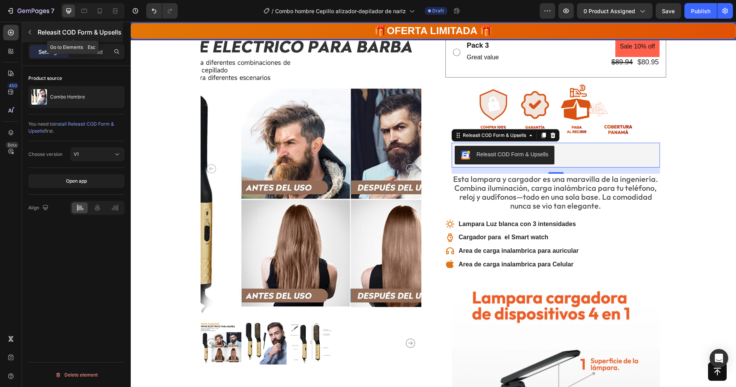
click at [36, 30] on div "Releasit COD Form & Upsells" at bounding box center [72, 32] width 101 height 20
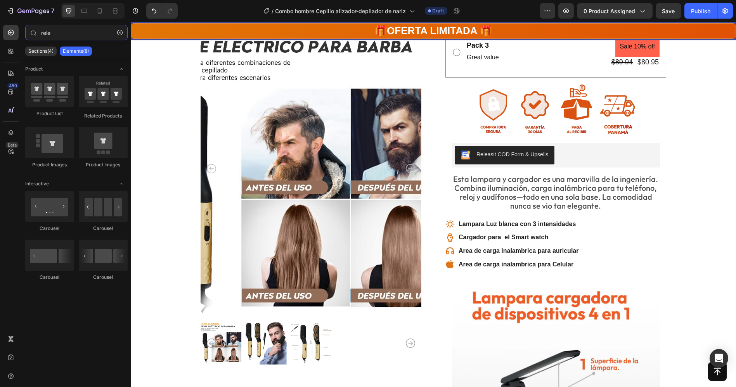
drag, startPoint x: 80, startPoint y: 27, endPoint x: 0, endPoint y: 32, distance: 80.5
click at [0, 32] on div "450 Beta rele Sections(4) Elements(8) Product Product List Related Products Pro…" at bounding box center [65, 204] width 131 height 365
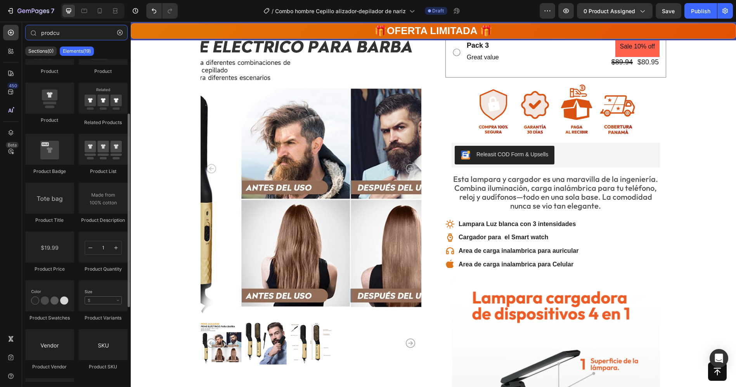
scroll to position [94, 0]
type input "prodcu"
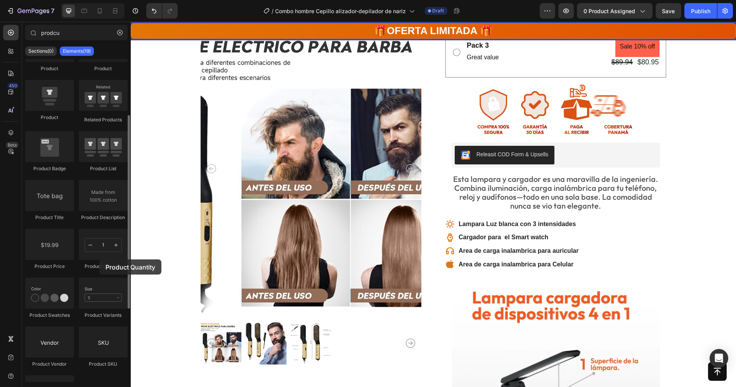
click at [99, 260] on div "Product Quantity" at bounding box center [103, 249] width 49 height 41
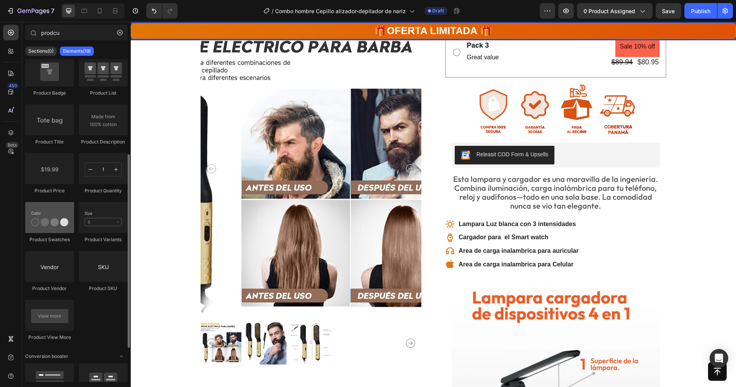
scroll to position [166, 0]
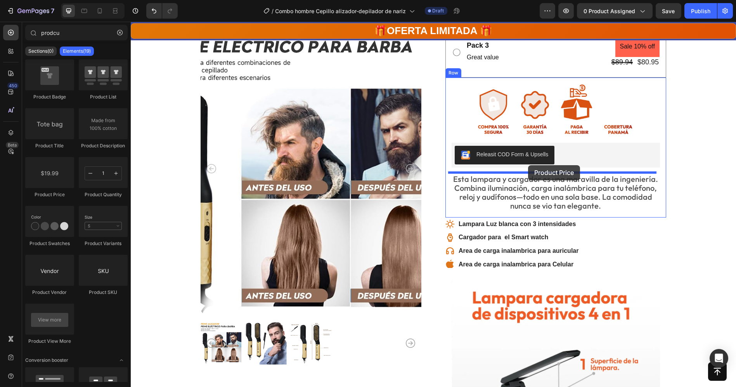
drag, startPoint x: 187, startPoint y: 203, endPoint x: 528, endPoint y: 165, distance: 343.1
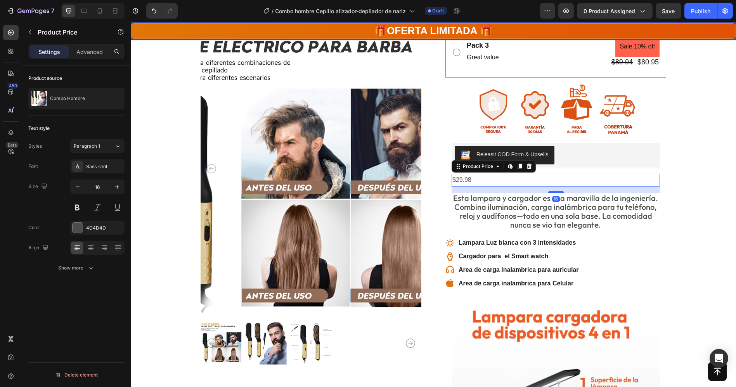
click at [532, 178] on div "$29.98" at bounding box center [556, 180] width 208 height 13
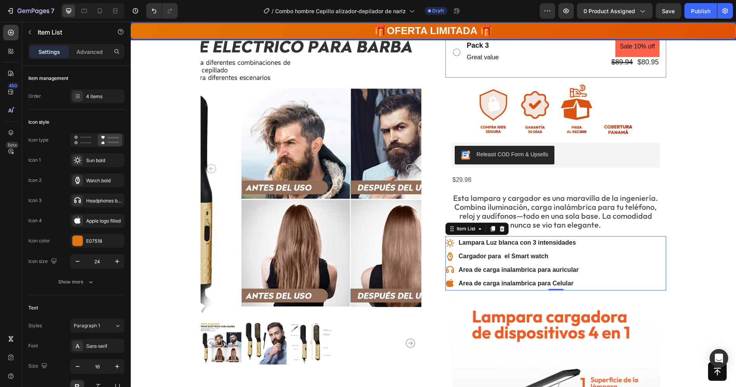
click at [645, 240] on div "Lampara [PERSON_NAME] [PERSON_NAME] con 3 intensidades Cargador para el Smart w…" at bounding box center [555, 263] width 221 height 54
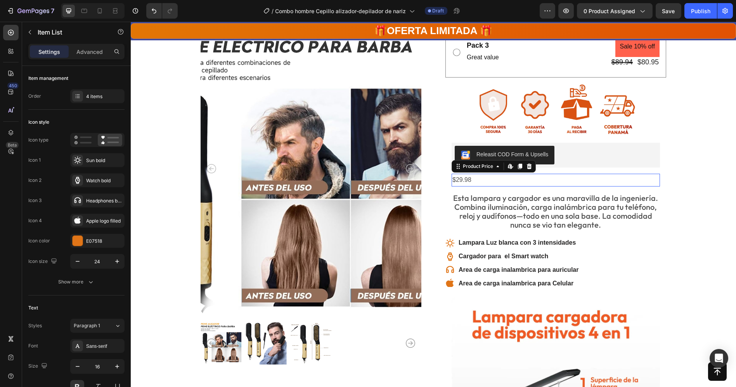
click at [542, 185] on div "$29.98 Product Price Edit content in Shopify 0 Product Price Edit content in Sh…" at bounding box center [556, 180] width 208 height 13
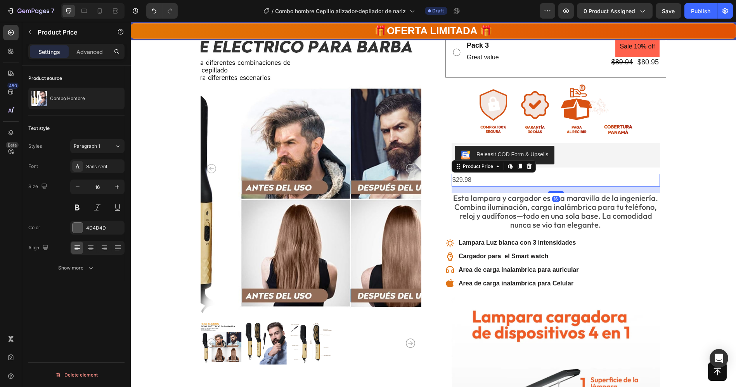
click at [501, 178] on div "$29.98" at bounding box center [556, 180] width 208 height 13
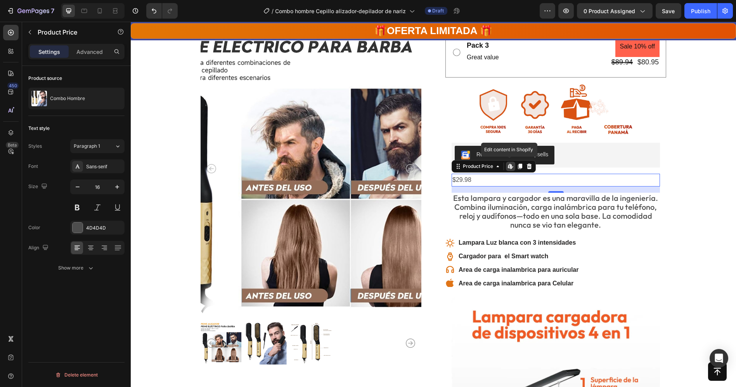
click at [501, 178] on div "$29.98" at bounding box center [556, 180] width 208 height 13
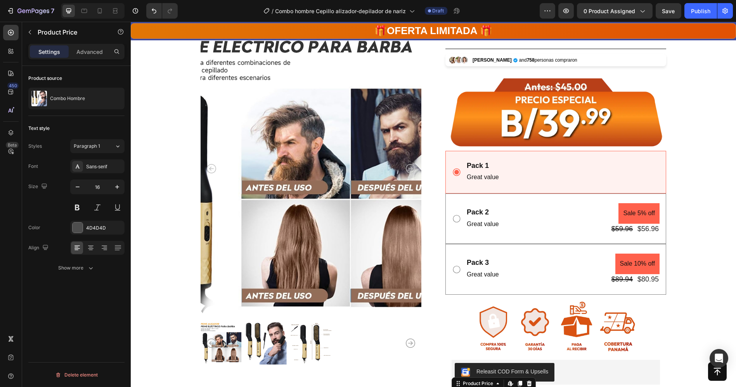
scroll to position [0, 0]
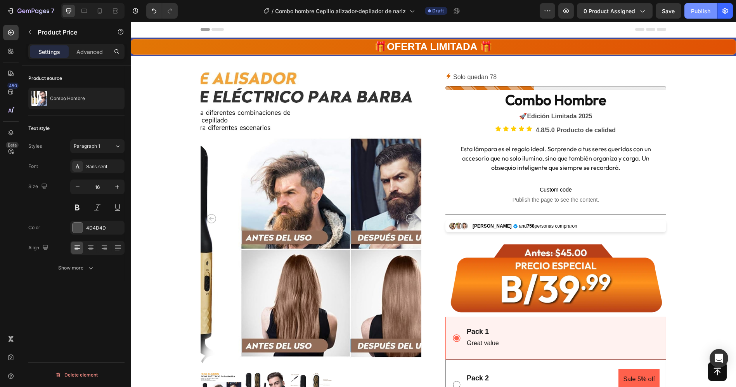
click at [696, 10] on div "Publish" at bounding box center [700, 11] width 19 height 8
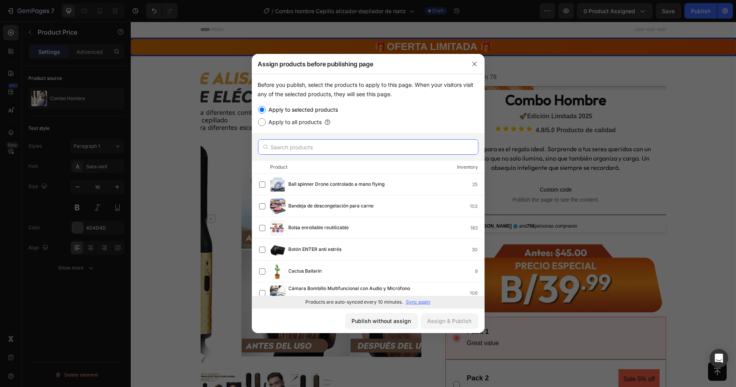
click at [323, 145] on input "text" at bounding box center [368, 147] width 220 height 16
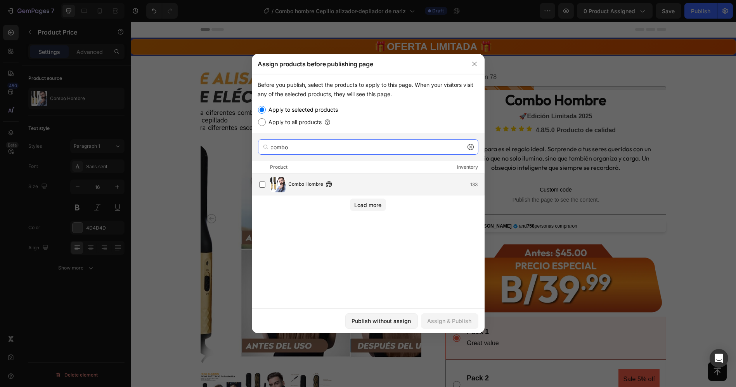
type input "combo"
click at [300, 182] on span "Combo Hombre" at bounding box center [306, 184] width 35 height 9
click at [440, 320] on div "Assign & Publish" at bounding box center [450, 321] width 44 height 8
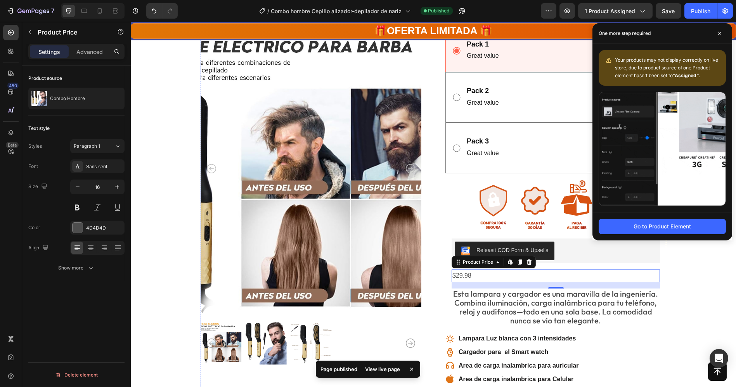
scroll to position [289, 0]
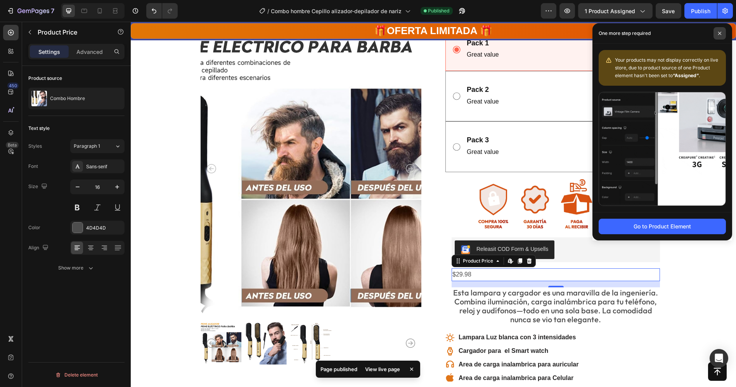
click at [716, 31] on span at bounding box center [719, 33] width 12 height 12
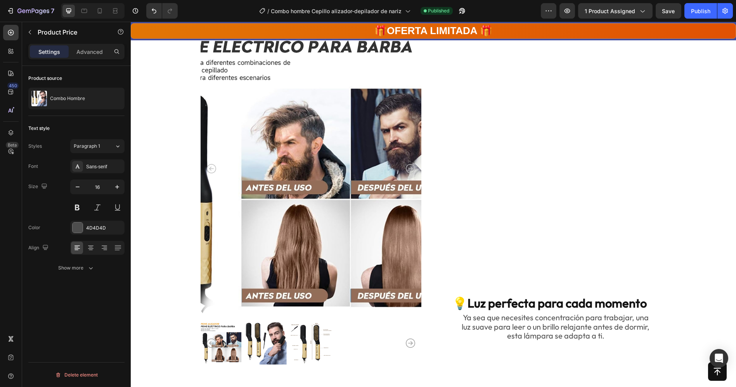
scroll to position [931, 0]
